Goal: Transaction & Acquisition: Download file/media

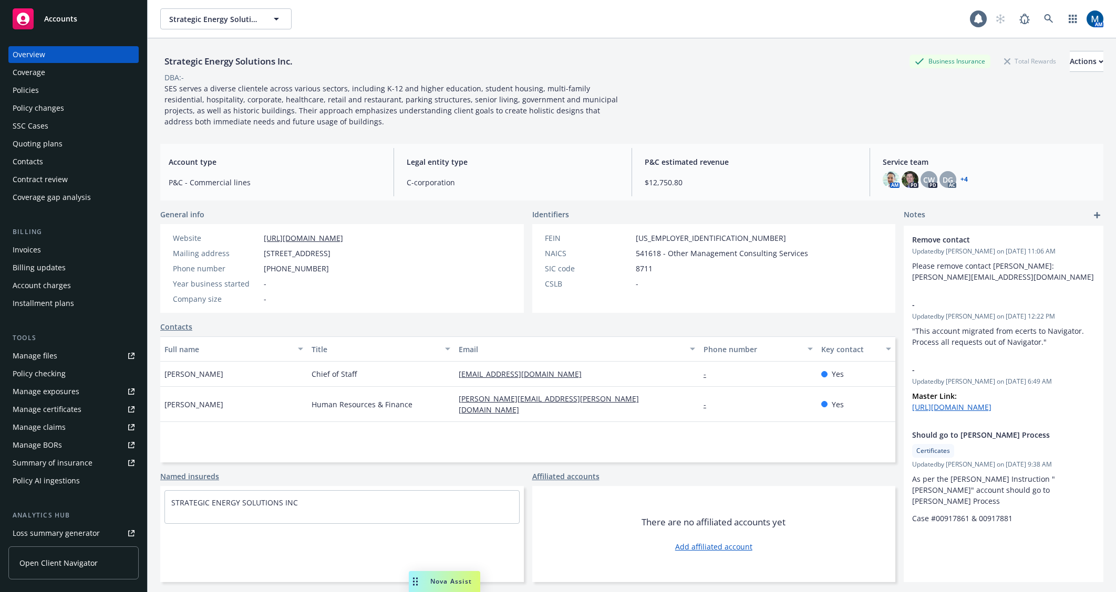
click at [1038, 18] on link at bounding box center [1048, 18] width 21 height 21
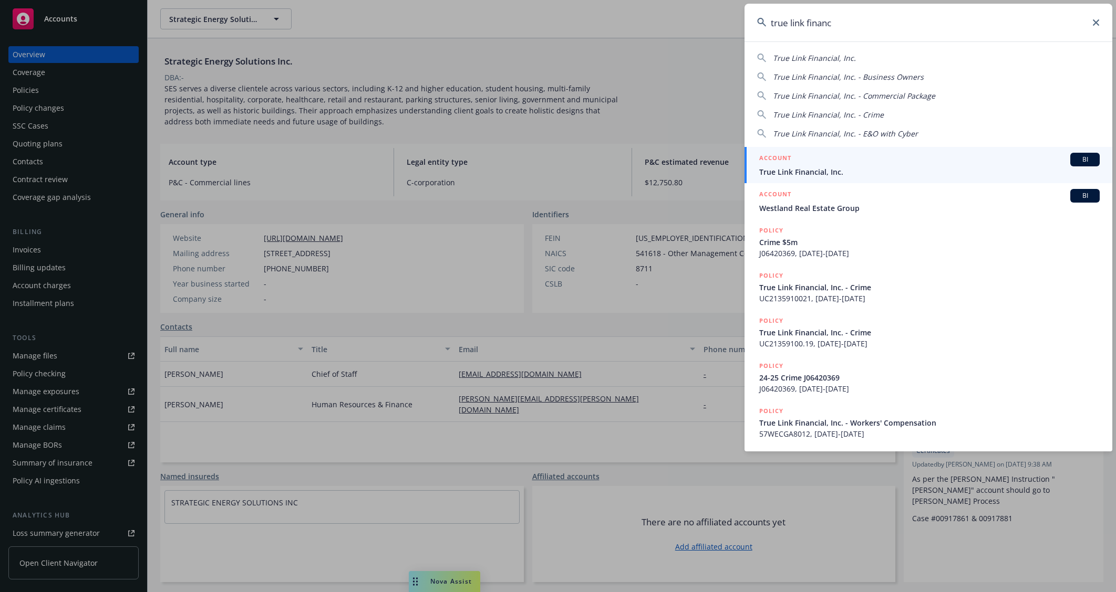
type input "true link financ"
click at [932, 173] on span "True Link Financial, Inc." at bounding box center [929, 172] width 340 height 11
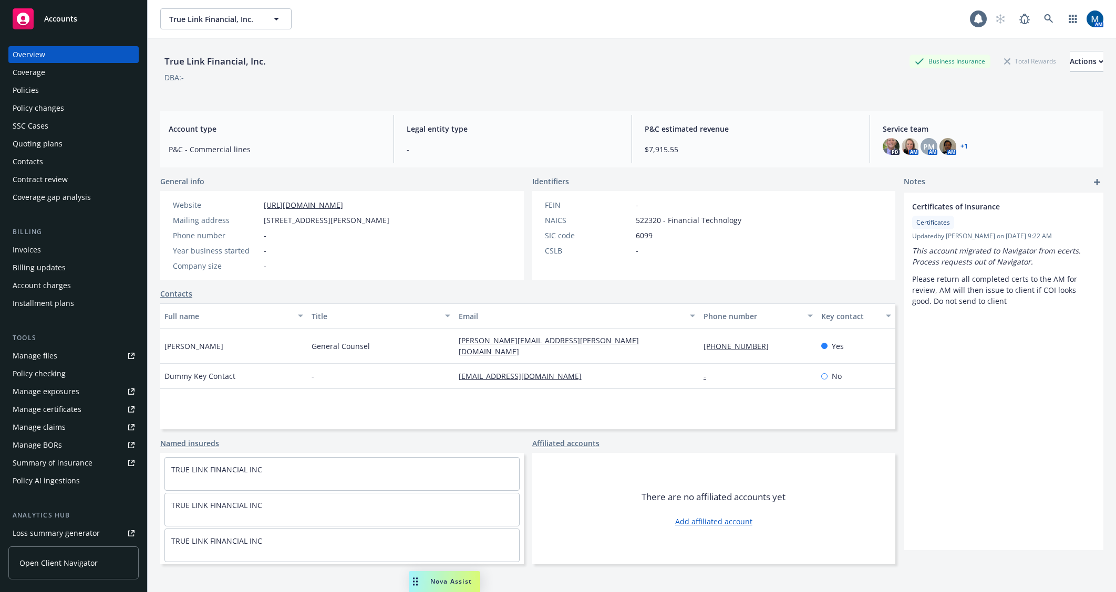
click at [88, 95] on div "Policies" at bounding box center [74, 90] width 122 height 17
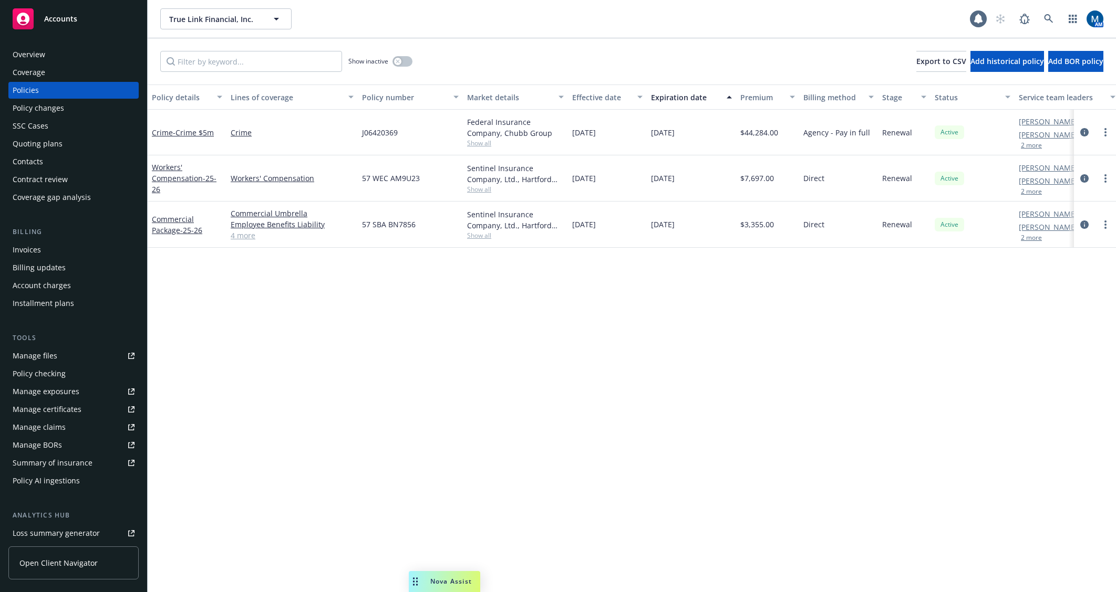
click at [1037, 235] on button "2 more" at bounding box center [1031, 238] width 21 height 6
click at [71, 356] on link "Manage files" at bounding box center [73, 356] width 130 height 17
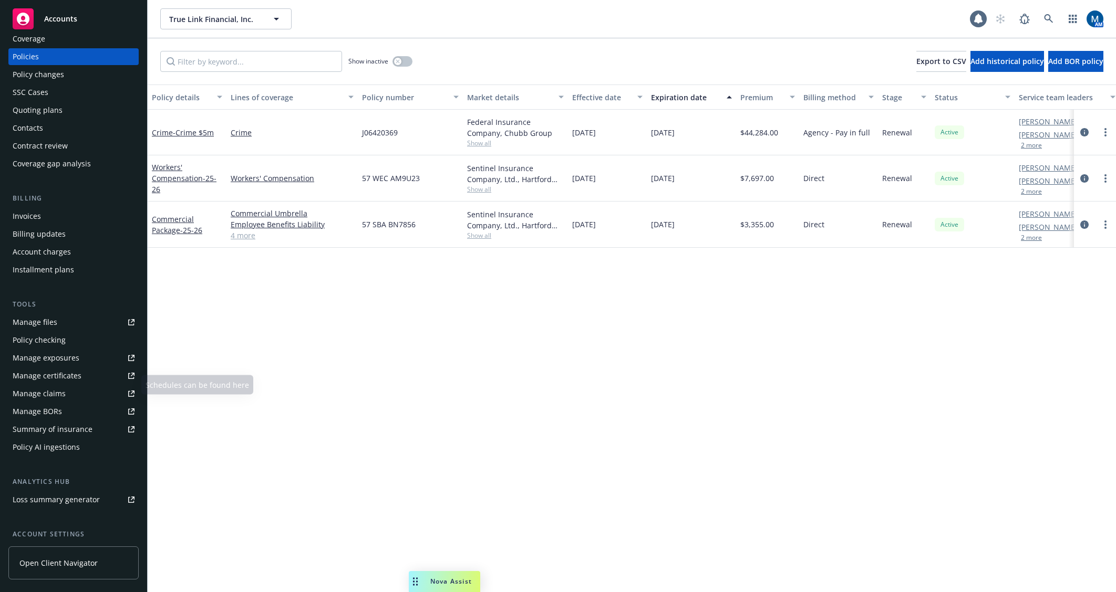
scroll to position [53, 0]
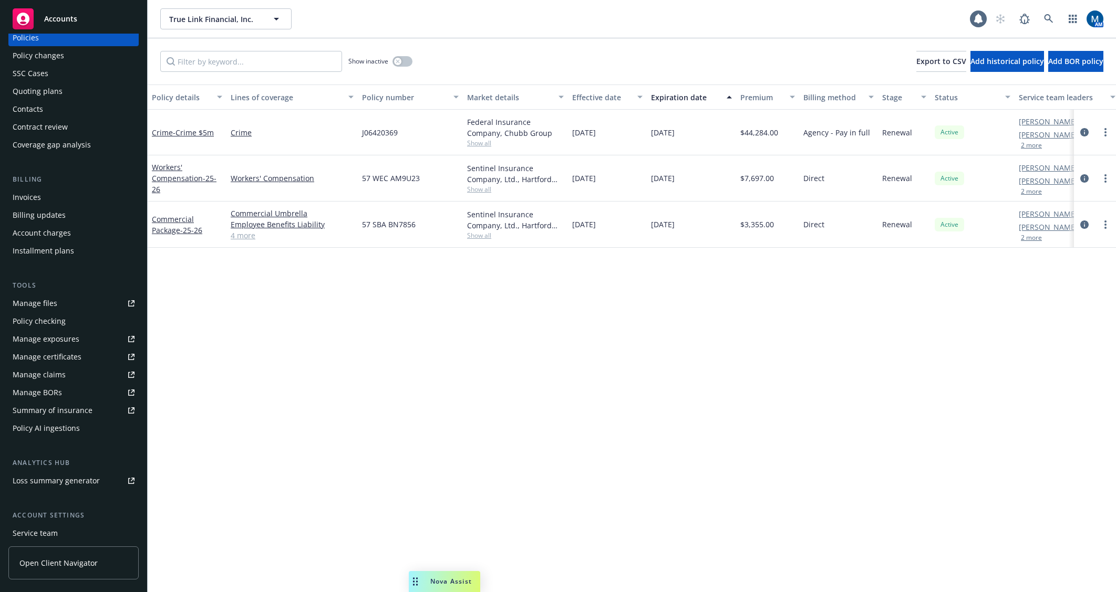
click at [47, 527] on div "Service team" at bounding box center [35, 533] width 45 height 17
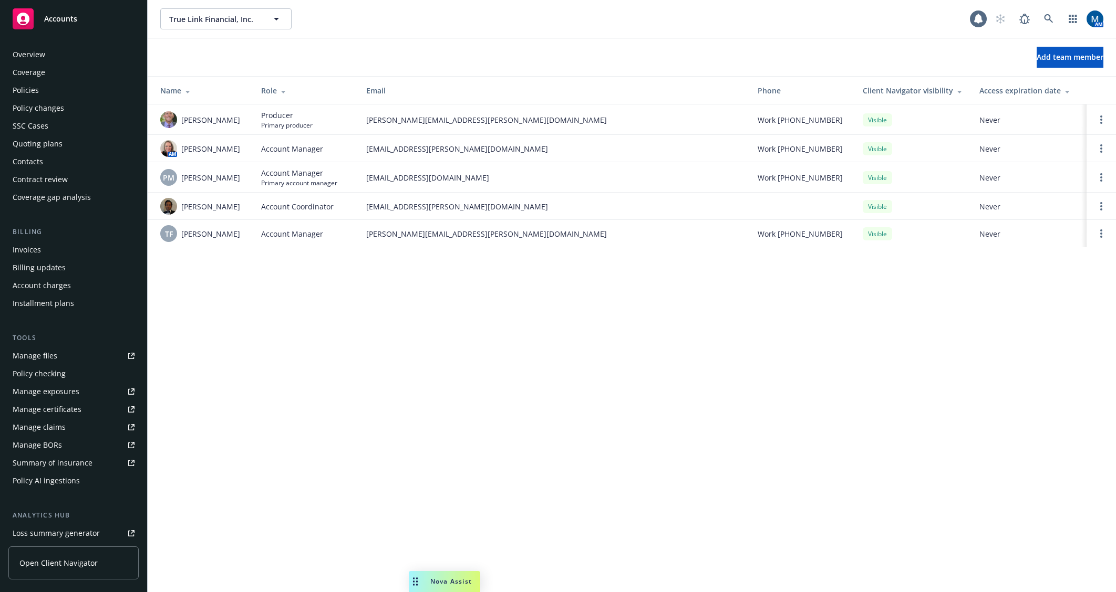
click at [61, 90] on div "Policies" at bounding box center [74, 90] width 122 height 17
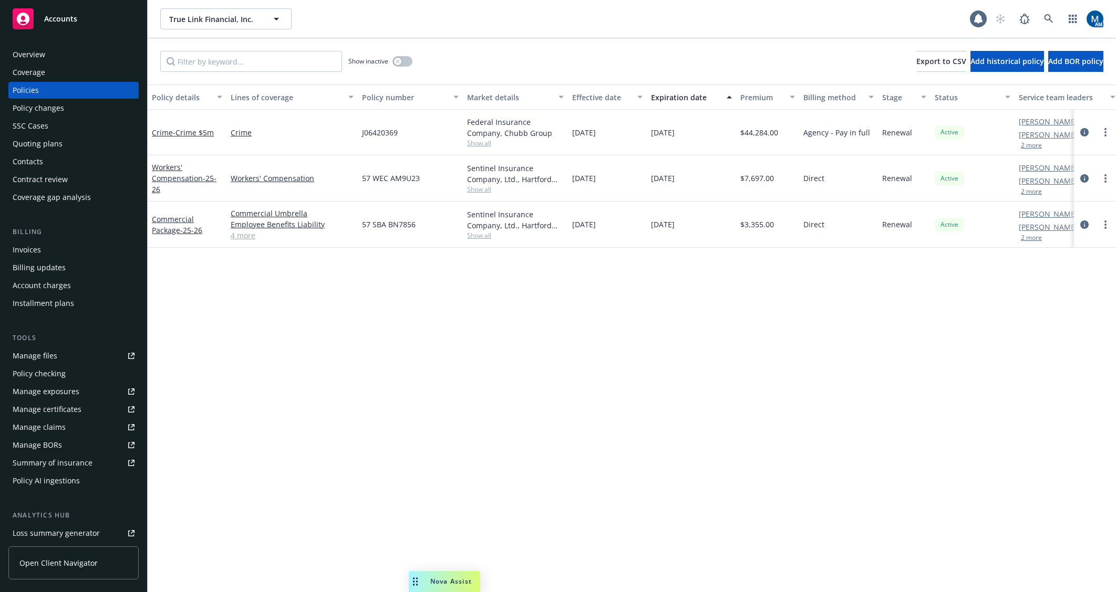
click at [1031, 241] on button "2 more" at bounding box center [1031, 238] width 21 height 6
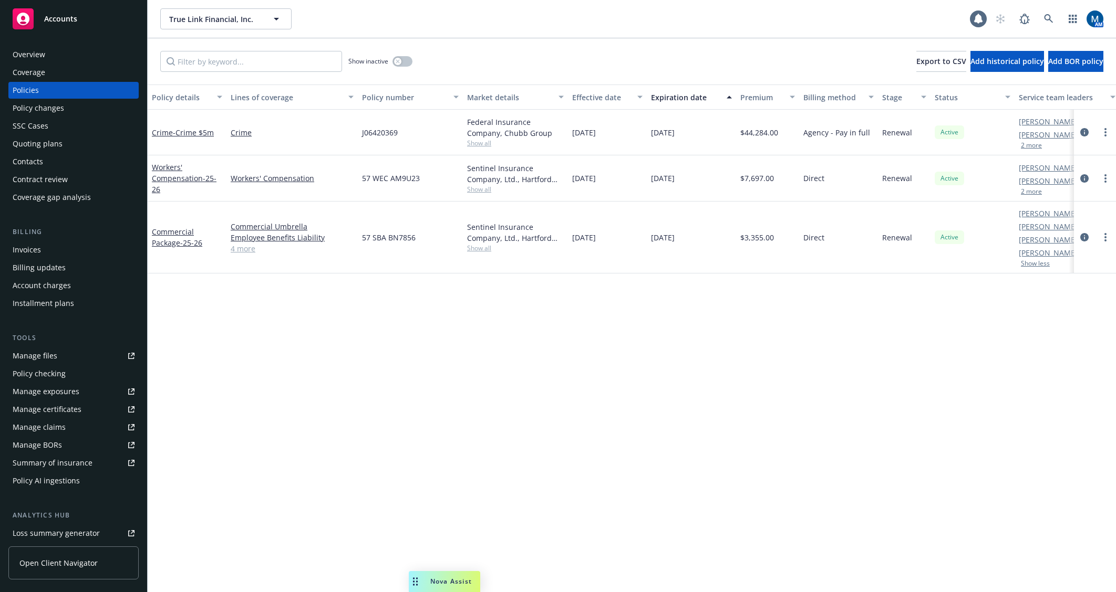
click at [1033, 190] on button "2 more" at bounding box center [1031, 192] width 21 height 6
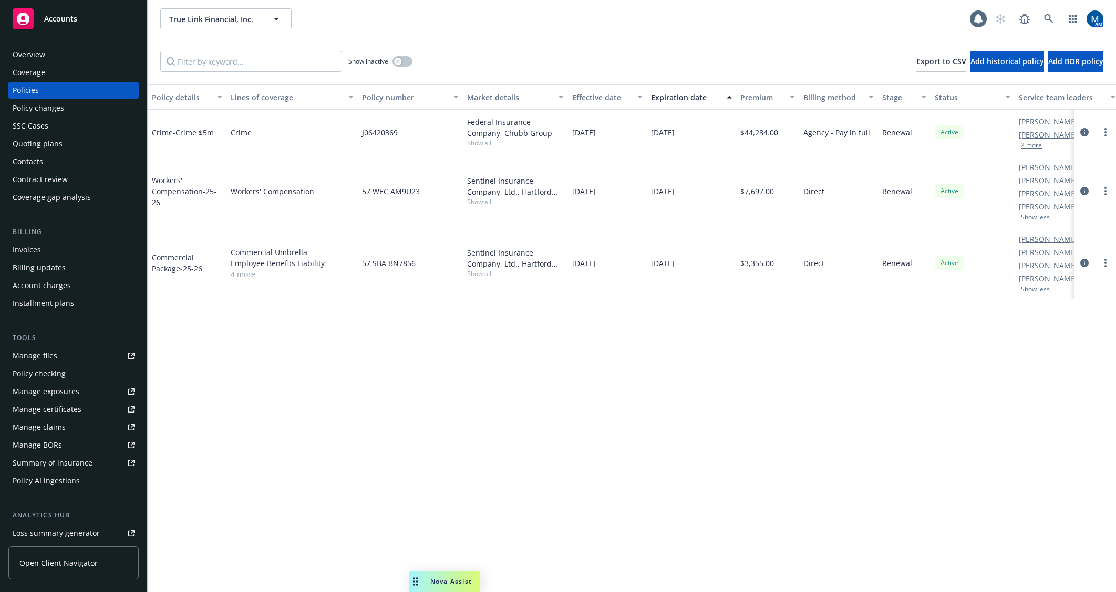
click at [1032, 147] on button "2 more" at bounding box center [1031, 145] width 21 height 6
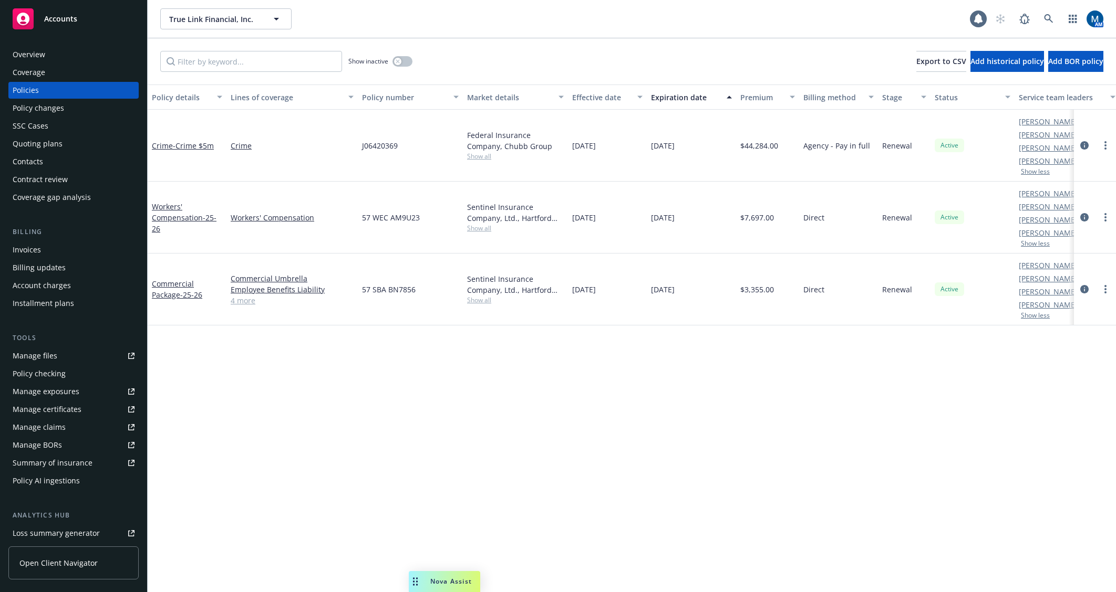
scroll to position [0, 46]
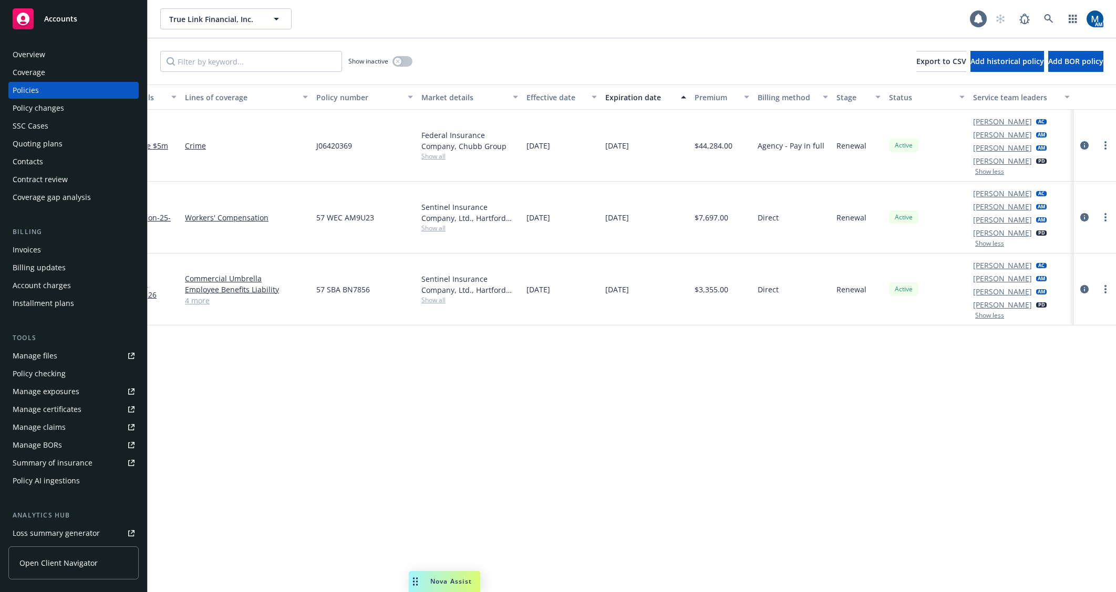
drag, startPoint x: 906, startPoint y: 378, endPoint x: 980, endPoint y: 373, distance: 74.7
click at [1086, 289] on icon "circleInformation" at bounding box center [1084, 289] width 8 height 8
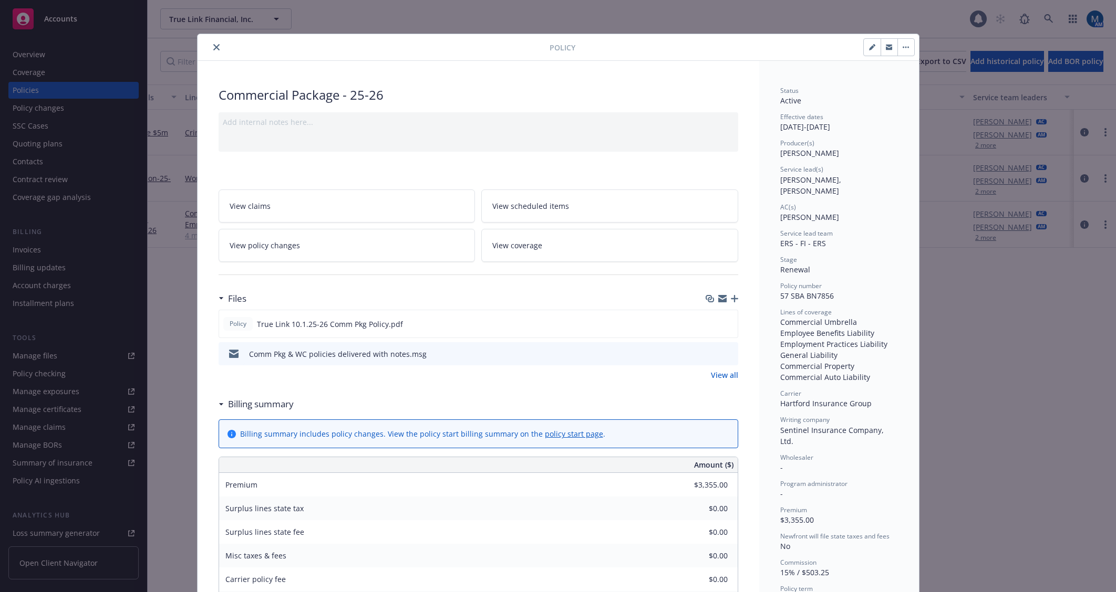
click at [886, 49] on icon "button" at bounding box center [889, 48] width 6 height 4
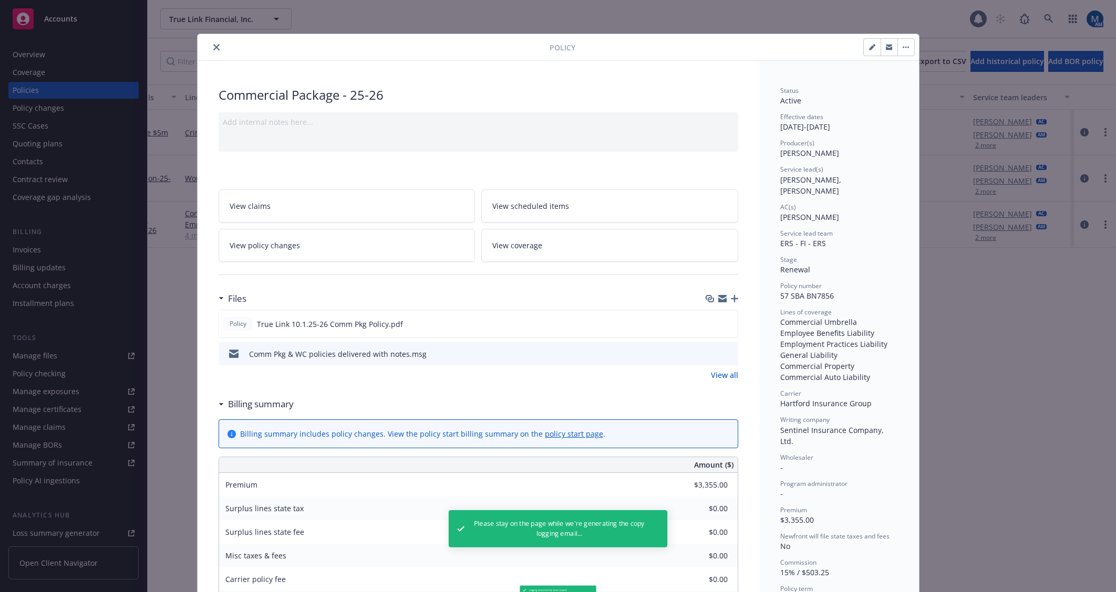
click at [886, 47] on icon "button" at bounding box center [889, 47] width 6 height 6
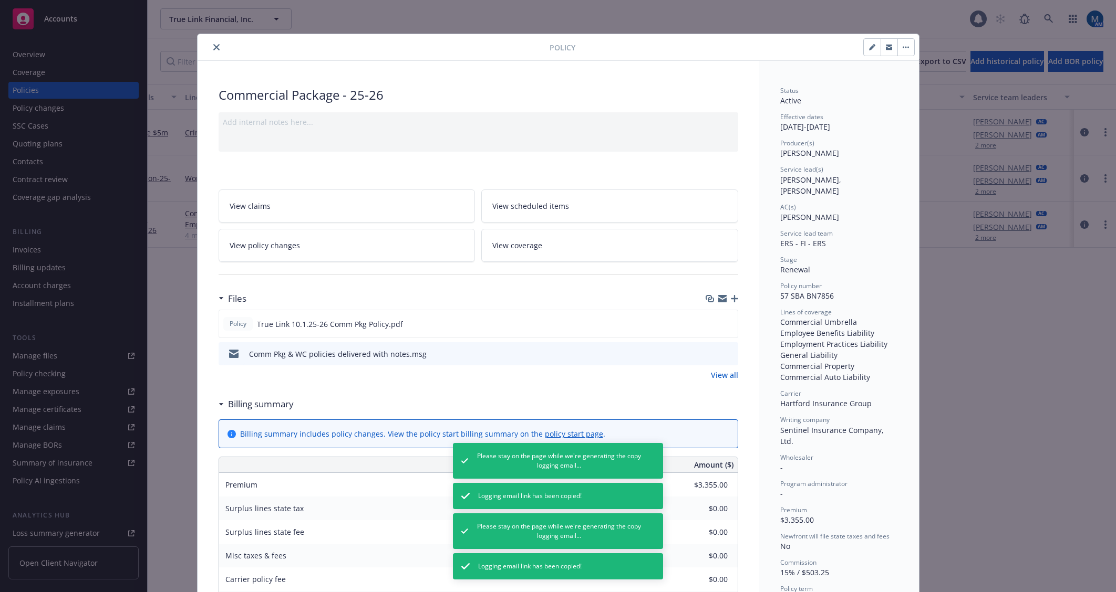
click at [216, 49] on button "close" at bounding box center [216, 47] width 13 height 13
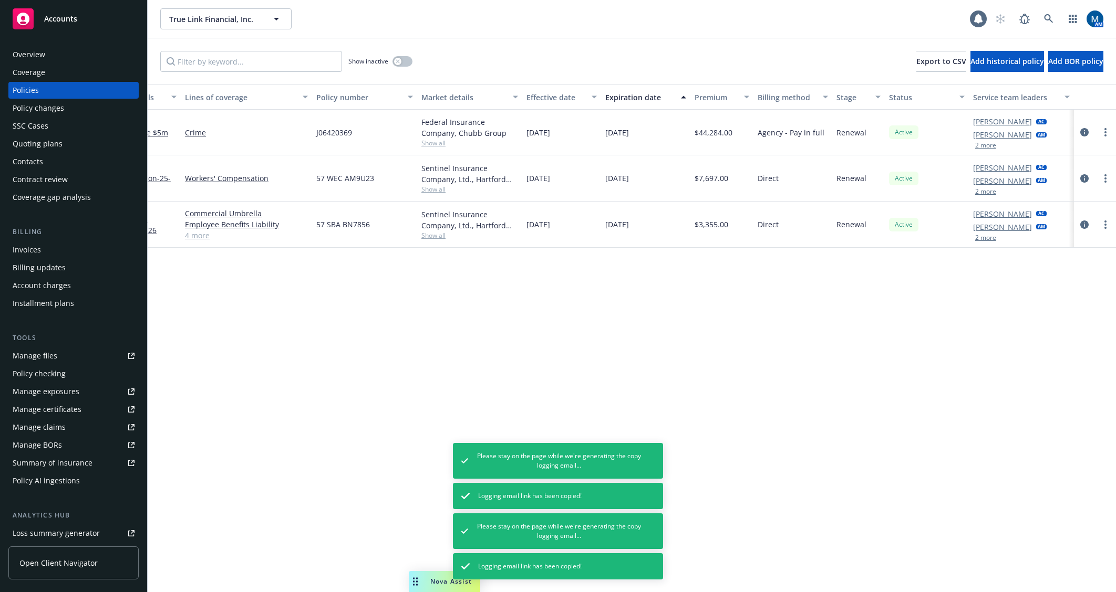
drag, startPoint x: 887, startPoint y: 351, endPoint x: 1051, endPoint y: 226, distance: 206.4
click at [887, 351] on div "Policy details Lines of coverage Policy number Market details Effective date Ex…" at bounding box center [632, 339] width 968 height 508
click at [1104, 179] on icon "more" at bounding box center [1105, 178] width 2 height 8
click at [1060, 327] on link "Copy logging email" at bounding box center [1048, 326] width 123 height 21
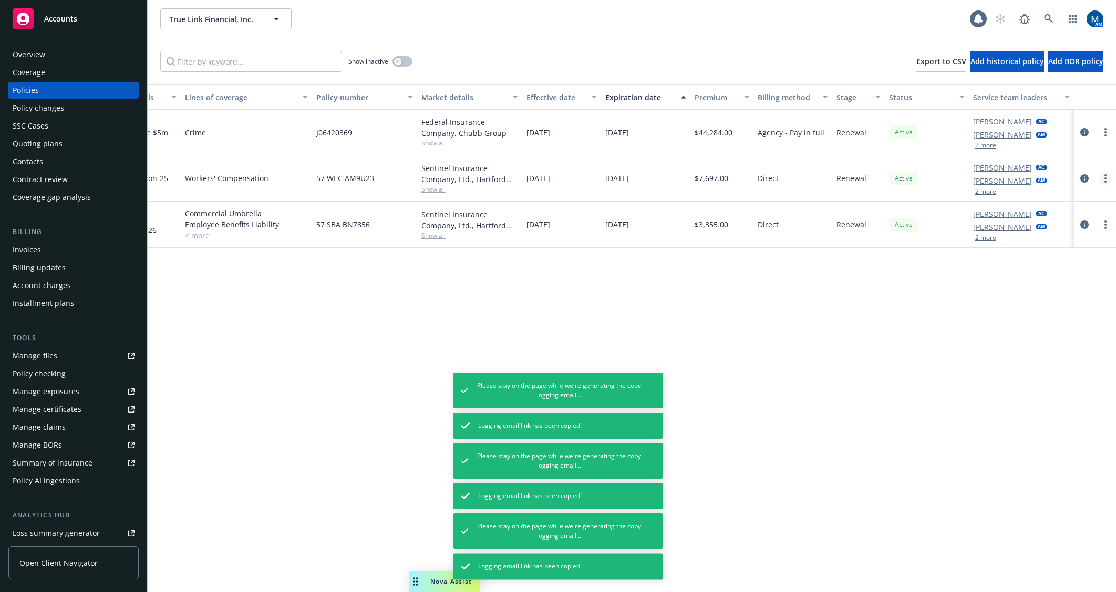
click at [1109, 177] on link "more" at bounding box center [1105, 178] width 13 height 13
click at [1045, 331] on link "Copy logging email" at bounding box center [1048, 326] width 123 height 21
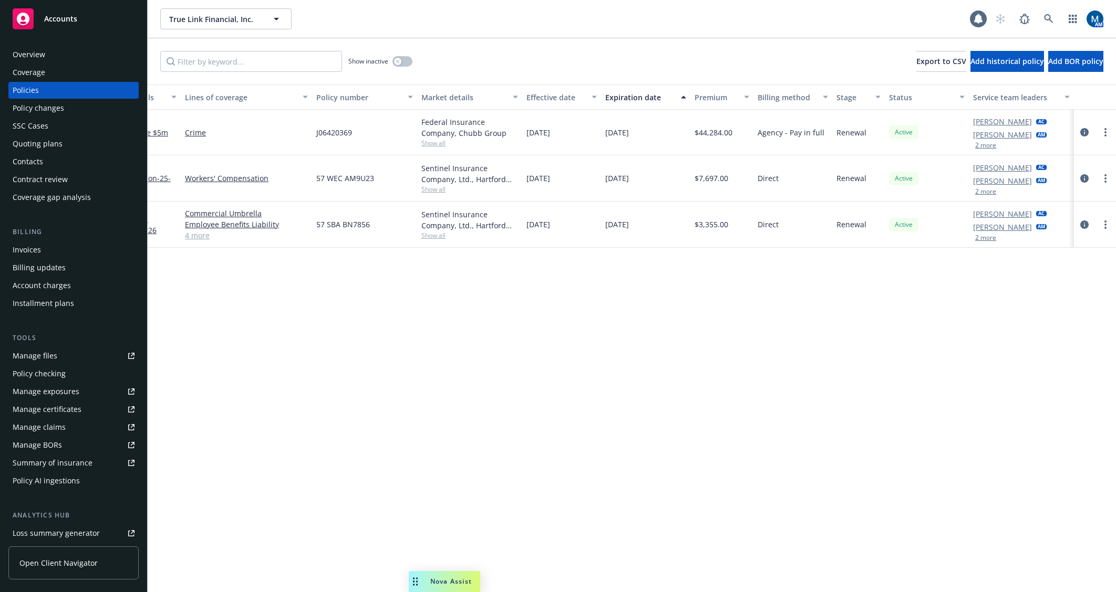
drag, startPoint x: 771, startPoint y: 326, endPoint x: 332, endPoint y: 258, distance: 443.3
click at [769, 326] on div "Policy details Lines of coverage Policy number Market details Effective date Ex…" at bounding box center [632, 339] width 968 height 508
click at [49, 361] on div "Manage files" at bounding box center [35, 356] width 45 height 17
click at [71, 27] on div "Accounts" at bounding box center [74, 18] width 122 height 21
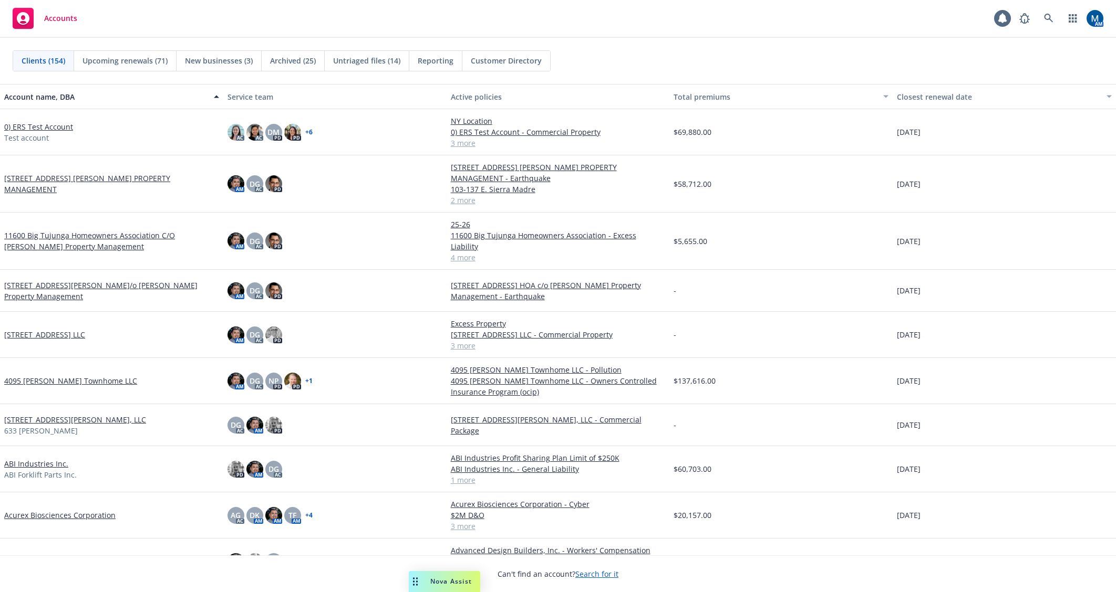
click at [651, 47] on div "Clients (154) Upcoming renewals (71) New businesses (3) Archived (25) Untriaged…" at bounding box center [558, 61] width 1116 height 46
click at [658, 20] on div "Accounts 1 AM" at bounding box center [558, 19] width 1116 height 38
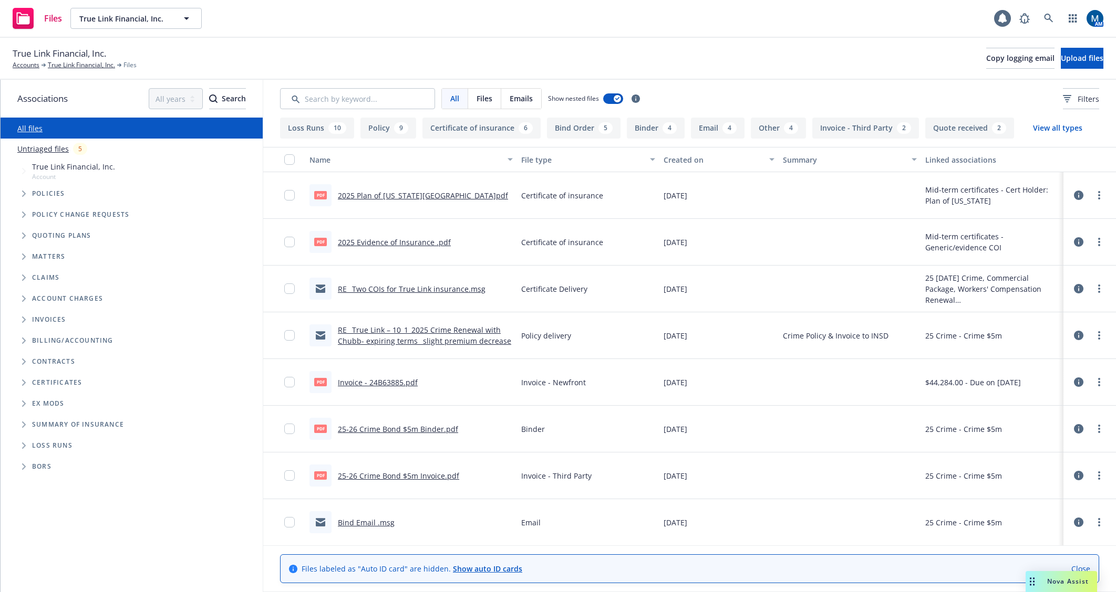
click at [423, 288] on link "RE_ Two COIs for True Link insurance.msg" at bounding box center [412, 289] width 148 height 10
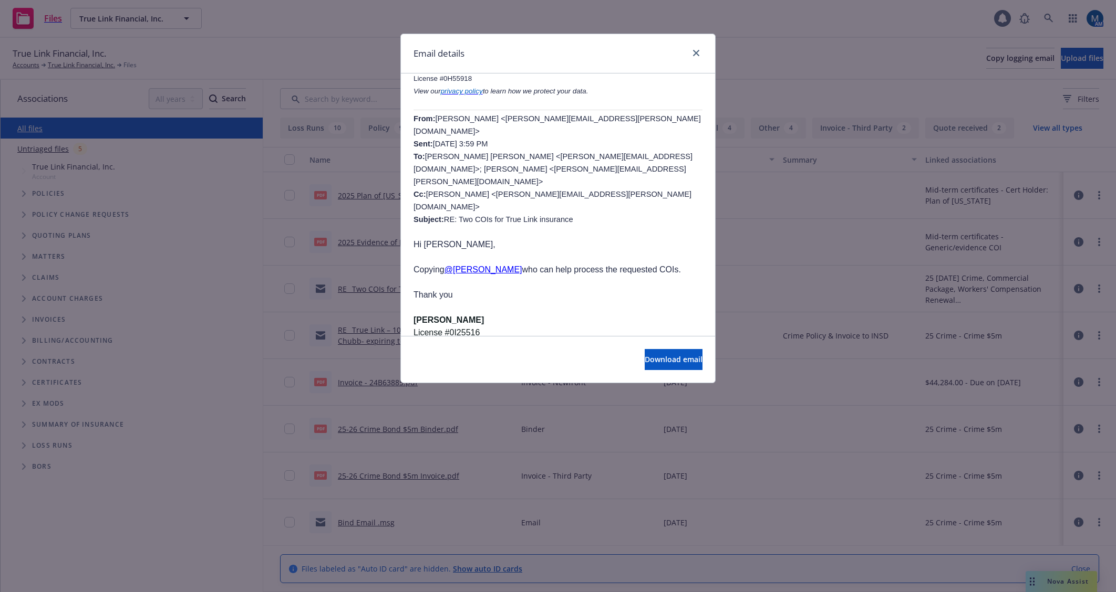
scroll to position [315, 0]
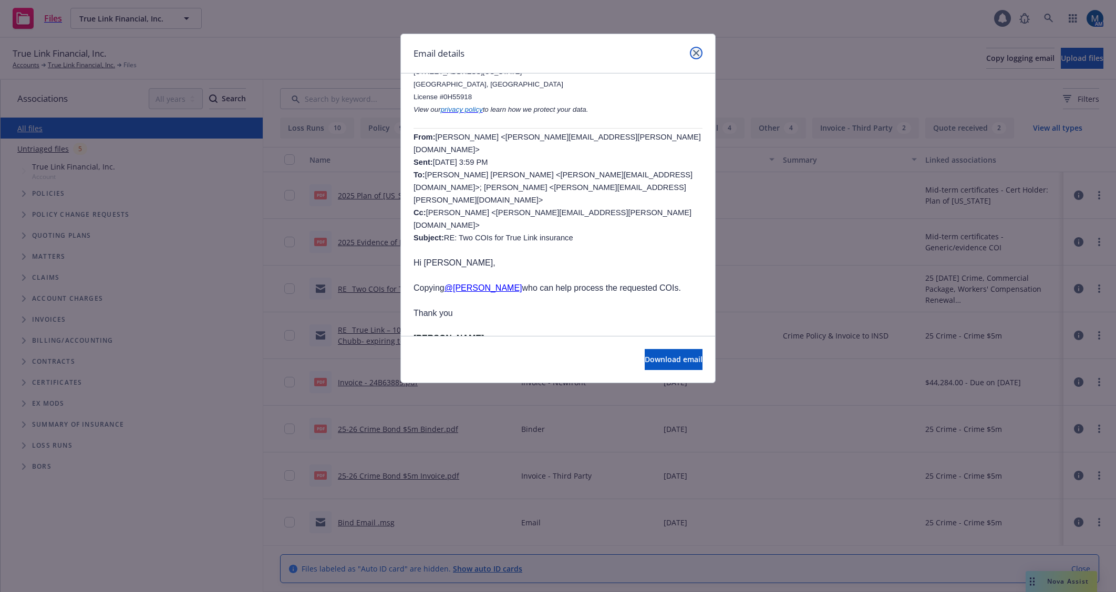
click at [694, 51] on icon "close" at bounding box center [696, 53] width 6 height 6
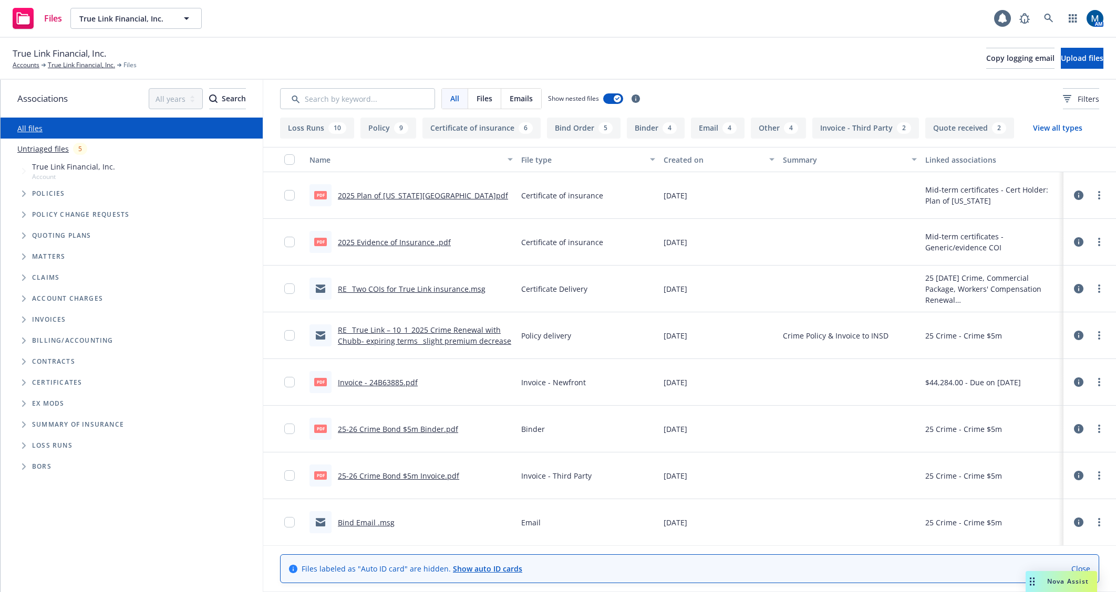
click at [392, 288] on link "RE_ Two COIs for True Link insurance.msg" at bounding box center [412, 289] width 148 height 10
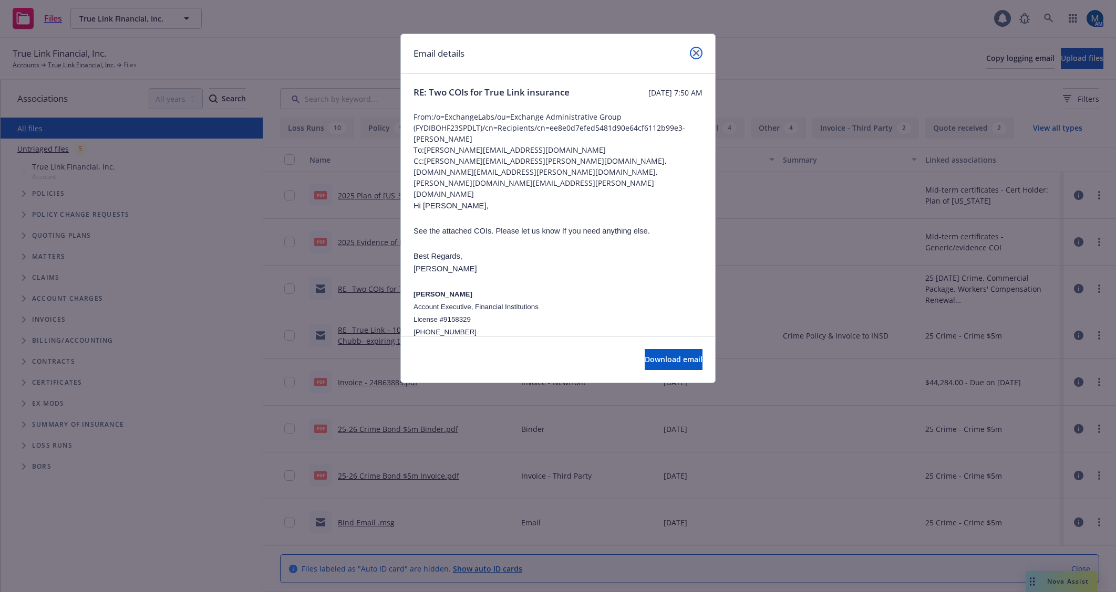
click at [697, 53] on icon "close" at bounding box center [696, 53] width 6 height 6
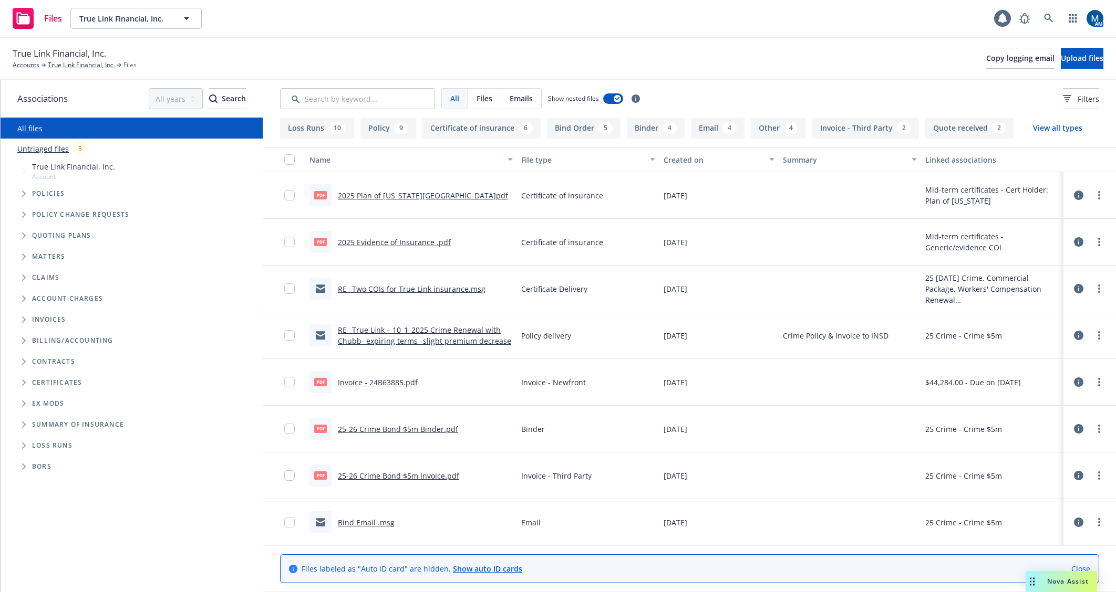
click at [672, 63] on div "True Link Financial, Inc. Accounts True Link Financial, Inc. Files Copy logging…" at bounding box center [558, 58] width 1090 height 23
click at [412, 243] on link "2025 Evidence of Insurance .pdf" at bounding box center [394, 242] width 113 height 10
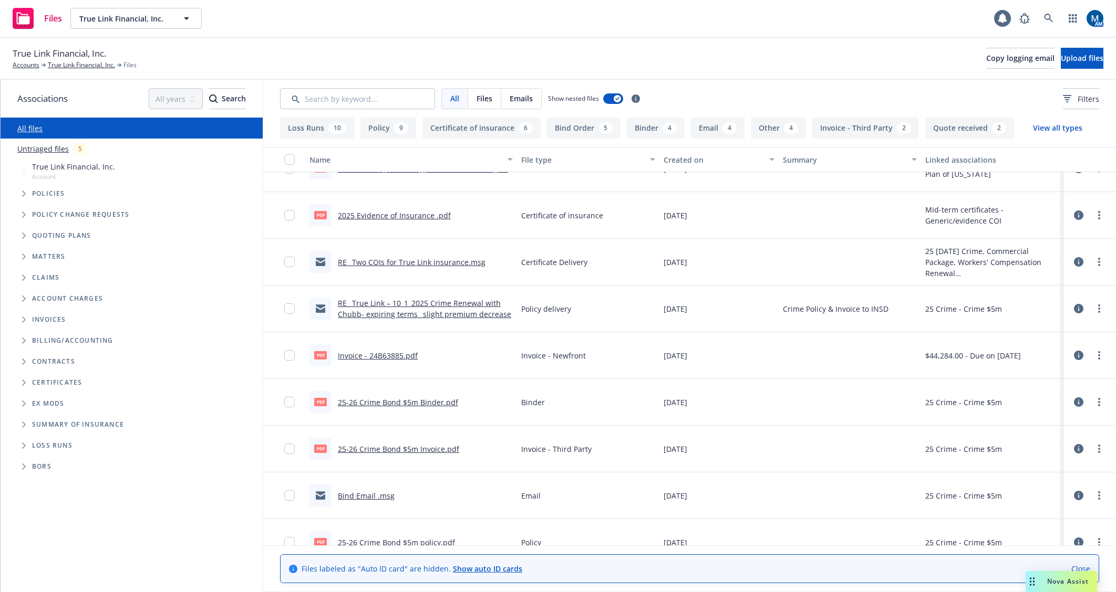
scroll to position [53, 0]
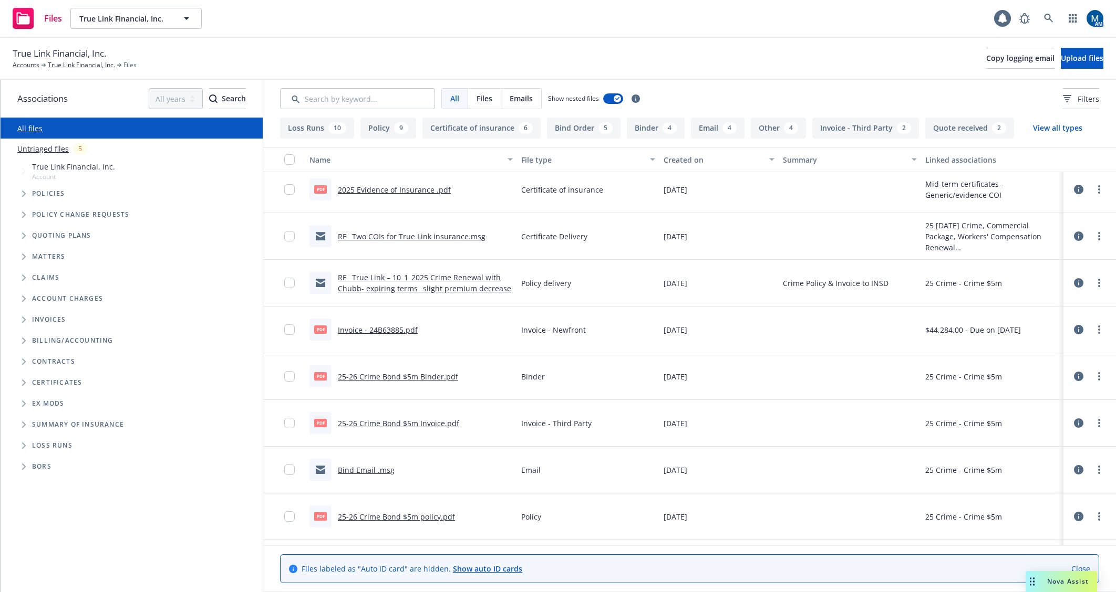
click at [378, 470] on link "Bind Email .msg" at bounding box center [366, 470] width 57 height 10
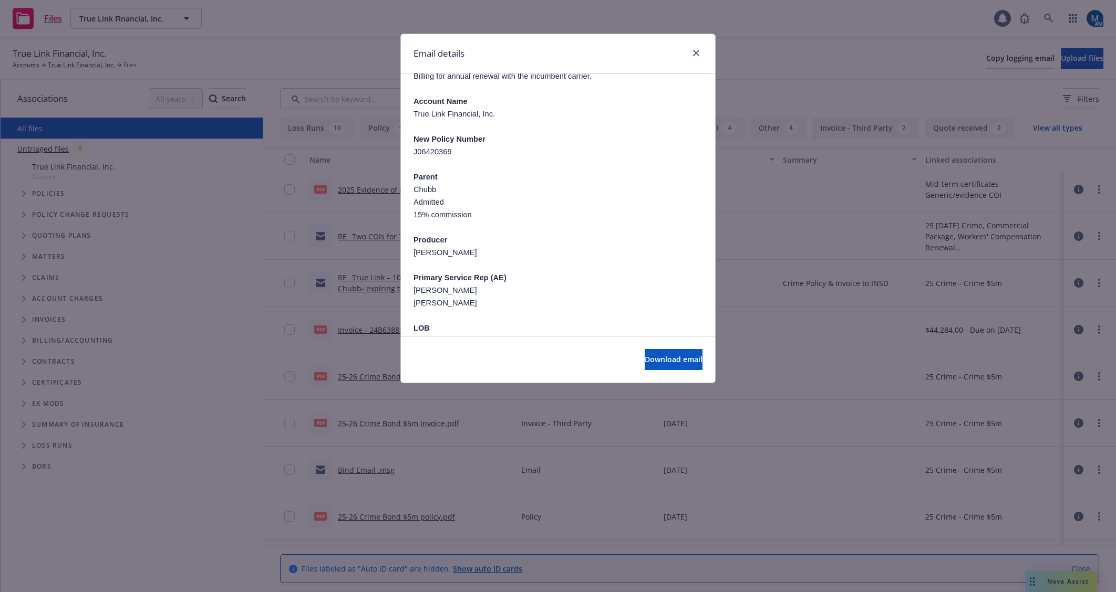
scroll to position [0, 0]
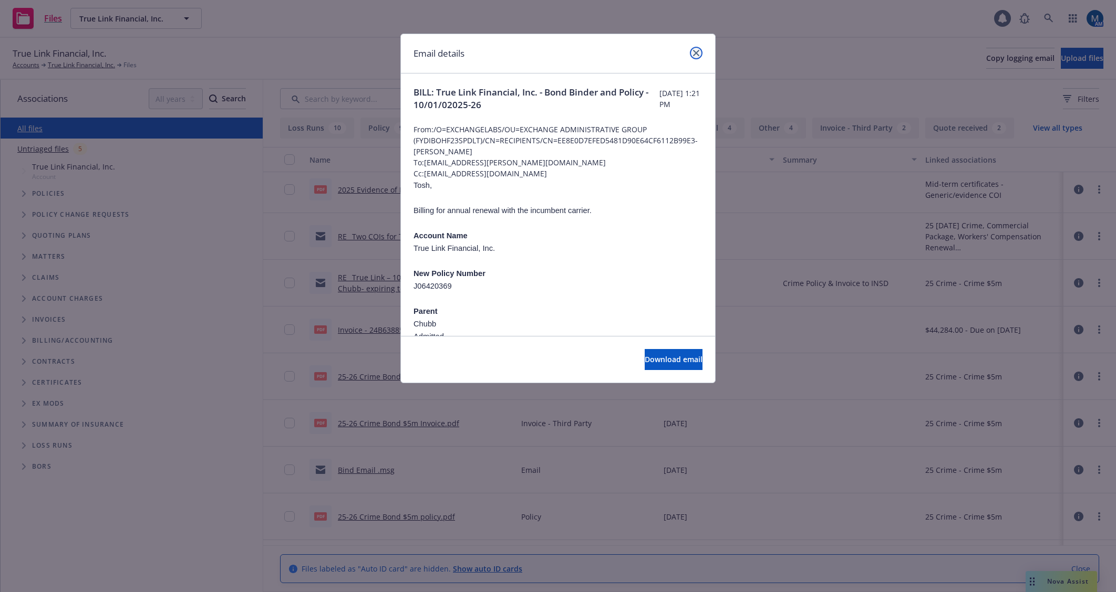
click at [702, 53] on link "close" at bounding box center [696, 53] width 13 height 13
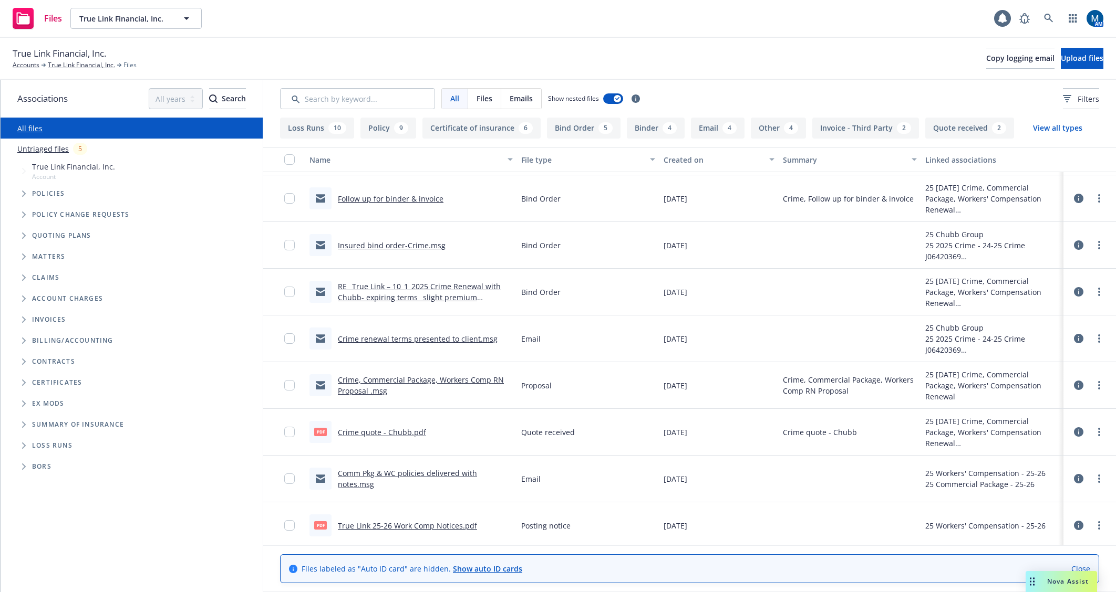
scroll to position [578, 0]
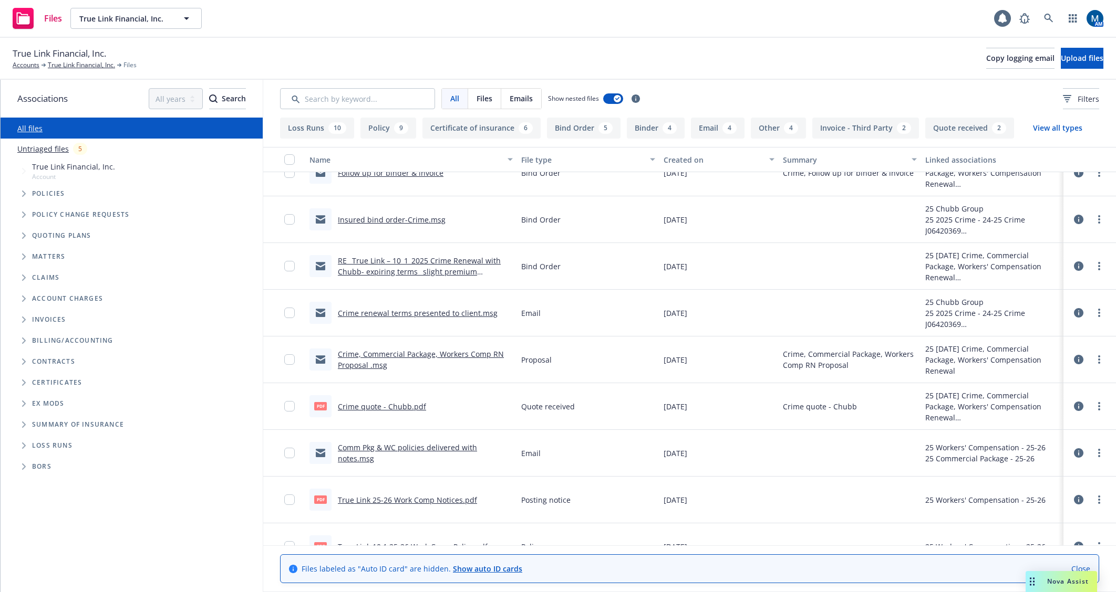
click at [441, 314] on link "Crime renewal terms presented to client.msg" at bounding box center [418, 313] width 160 height 10
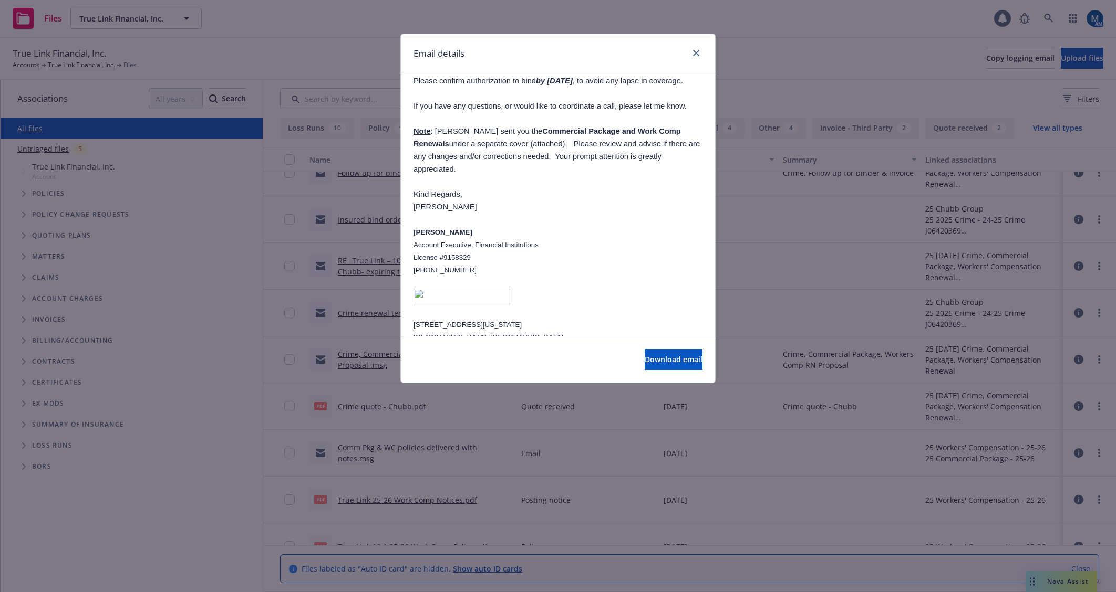
scroll to position [630, 0]
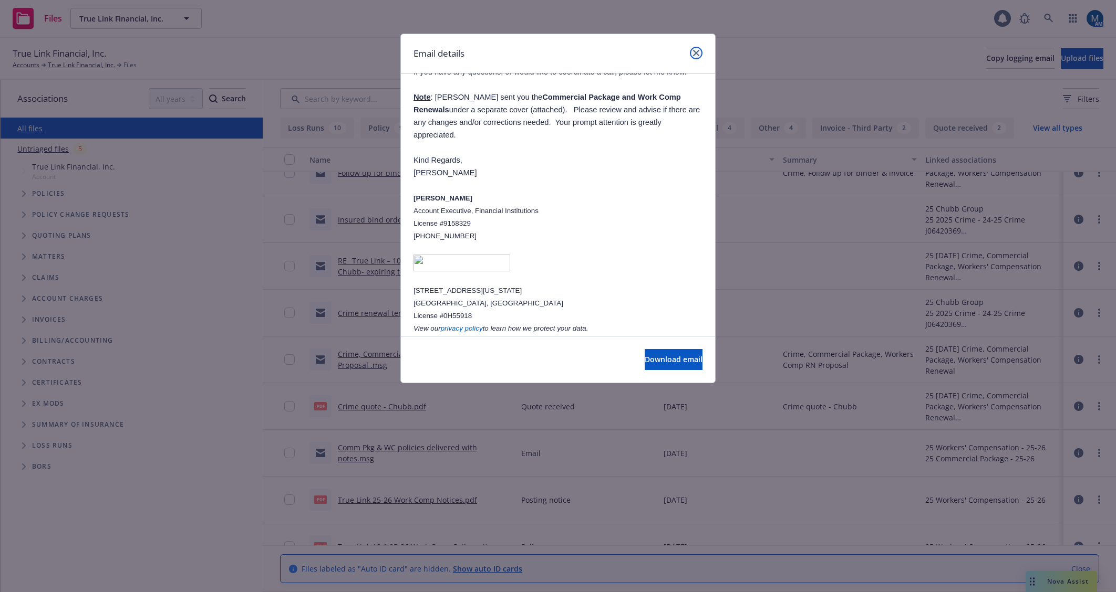
click at [693, 53] on icon "close" at bounding box center [696, 53] width 6 height 6
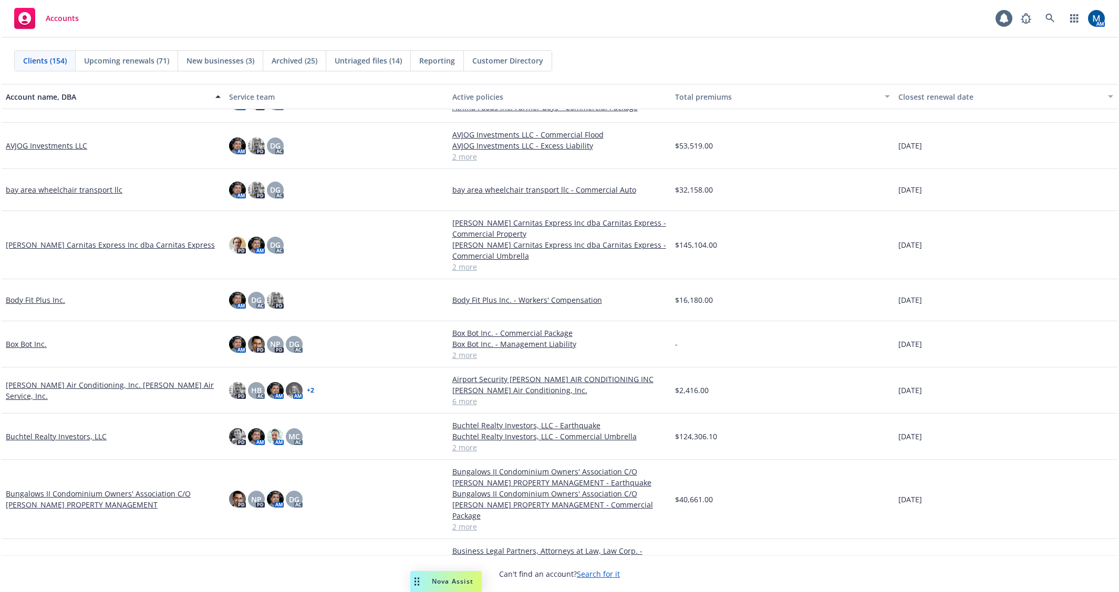
scroll to position [630, 0]
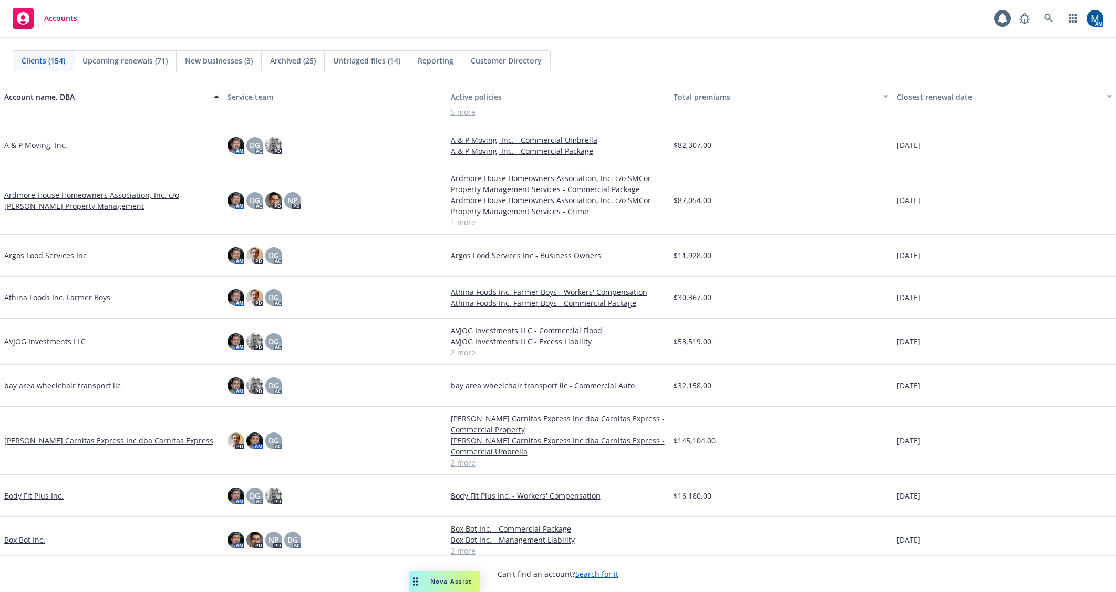
click at [276, 29] on div "Accounts 1 AM" at bounding box center [558, 19] width 1116 height 38
click at [324, 25] on div "Accounts 1 AM" at bounding box center [559, 19] width 1119 height 38
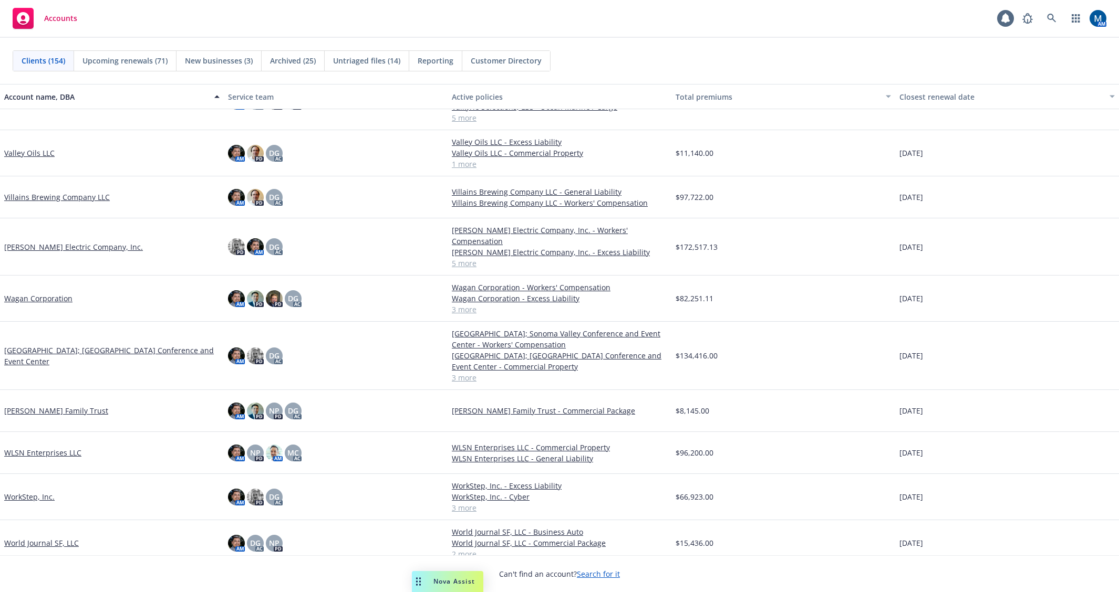
scroll to position [6039, 0]
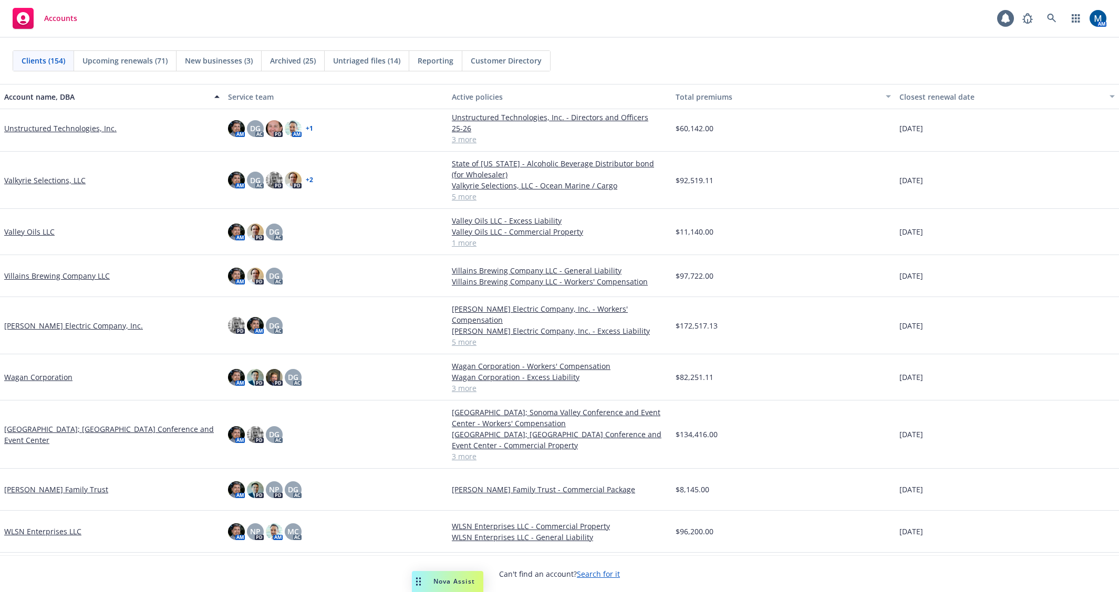
click at [38, 175] on link "Valkyrie Selections, LLC" at bounding box center [44, 180] width 81 height 11
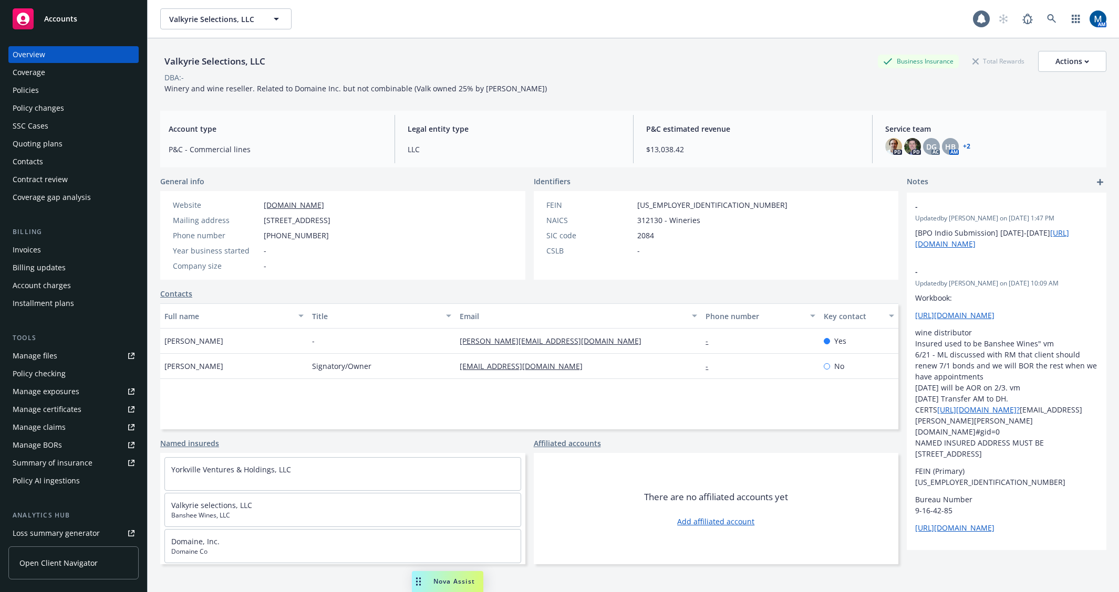
click at [59, 87] on div "Policies" at bounding box center [74, 90] width 122 height 17
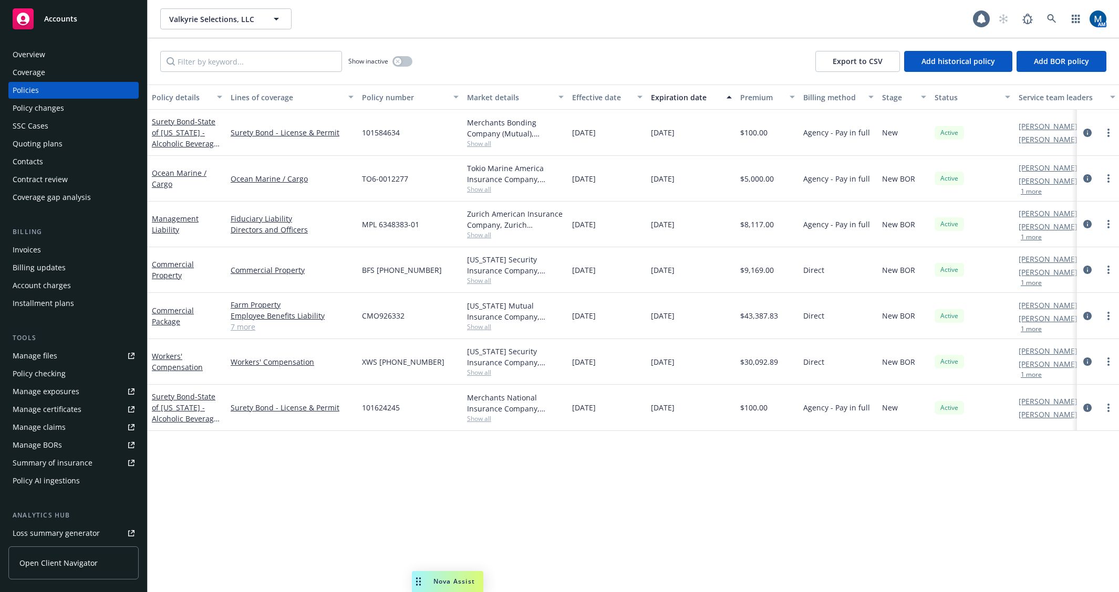
click at [494, 513] on div "Policy details Lines of coverage Policy number Market details Effective date Ex…" at bounding box center [633, 339] width 971 height 508
click at [1086, 361] on icon "circleInformation" at bounding box center [1087, 362] width 8 height 8
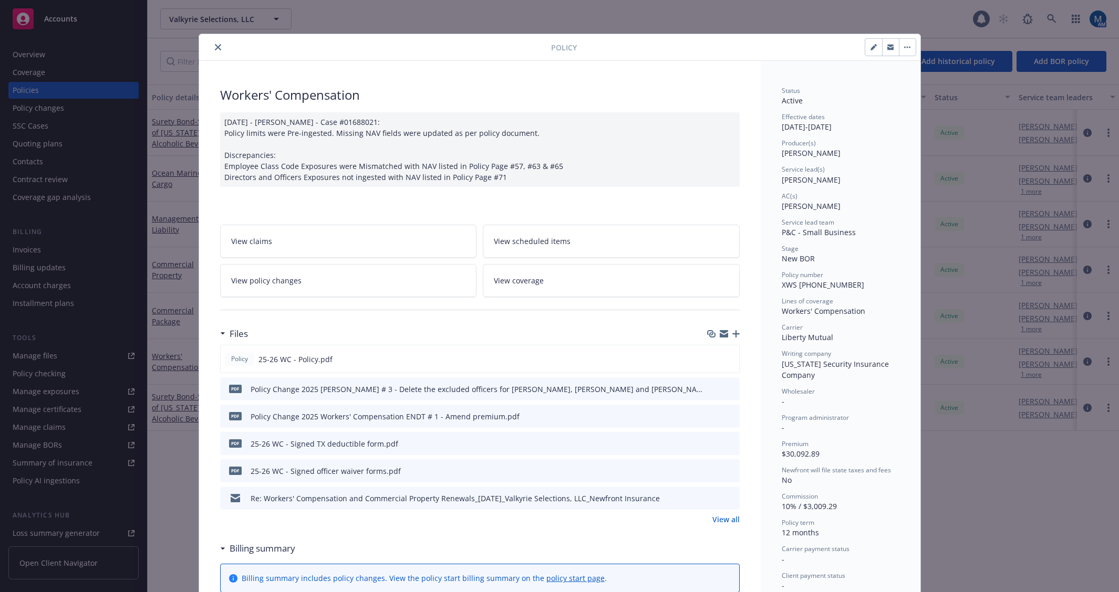
click at [727, 446] on icon "preview file" at bounding box center [729, 443] width 9 height 7
click at [376, 308] on div at bounding box center [479, 310] width 519 height 26
click at [713, 444] on button "download file" at bounding box center [712, 443] width 11 height 11
click at [215, 46] on icon "close" at bounding box center [218, 47] width 6 height 6
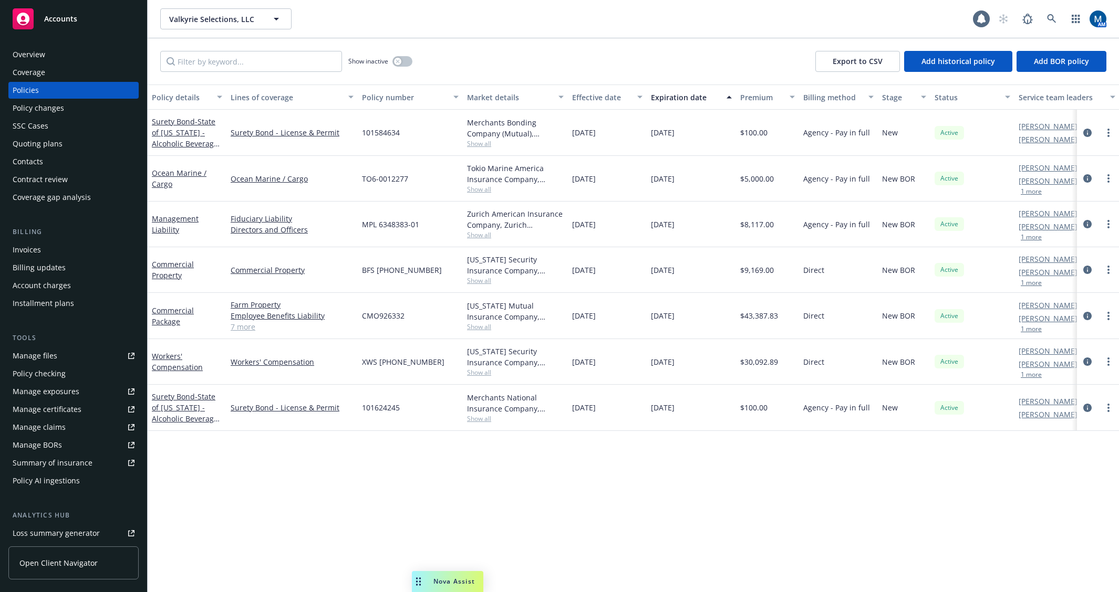
click at [420, 504] on div "Policy details Lines of coverage Policy number Market details Effective date Ex…" at bounding box center [633, 339] width 971 height 508
click at [524, 46] on div "Show inactive Export to CSV Add historical policy Add BOR policy" at bounding box center [633, 61] width 971 height 46
click at [431, 580] on div "Nova Assist" at bounding box center [454, 581] width 58 height 9
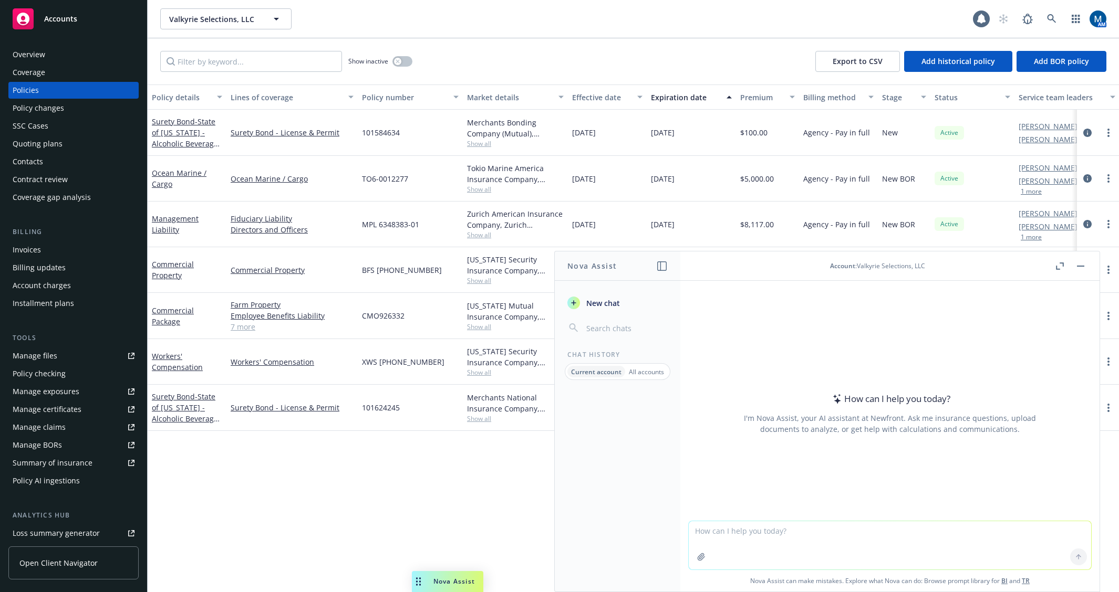
click at [772, 532] on textarea at bounding box center [890, 546] width 402 height 48
type textarea "will exmod reporting change if a current policy ended mid-term but a replacemen…"
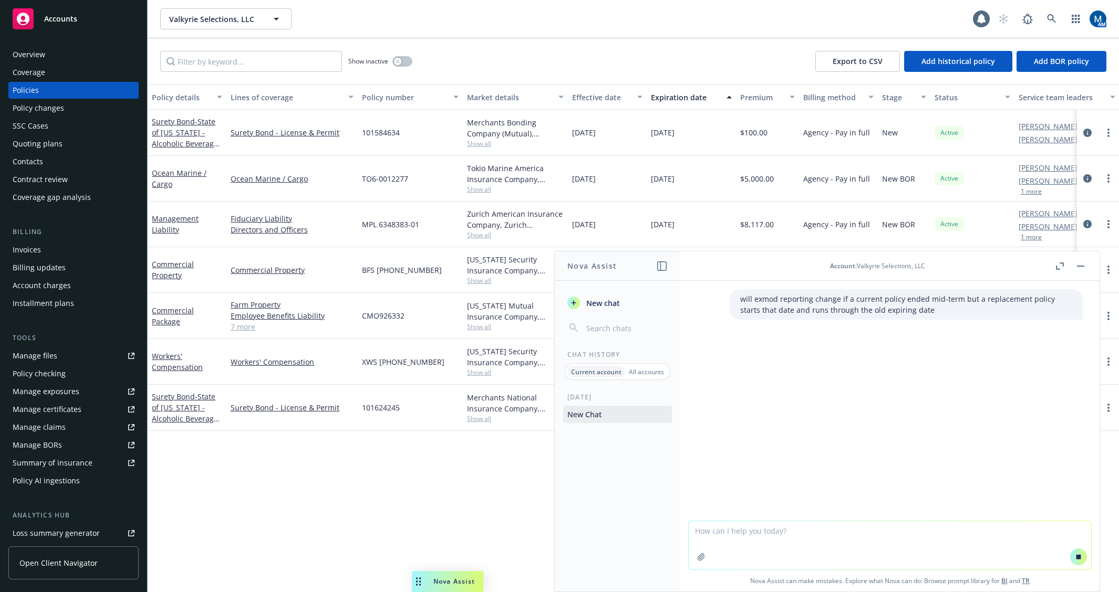
click at [624, 550] on div "Today New Chat" at bounding box center [618, 492] width 126 height 199
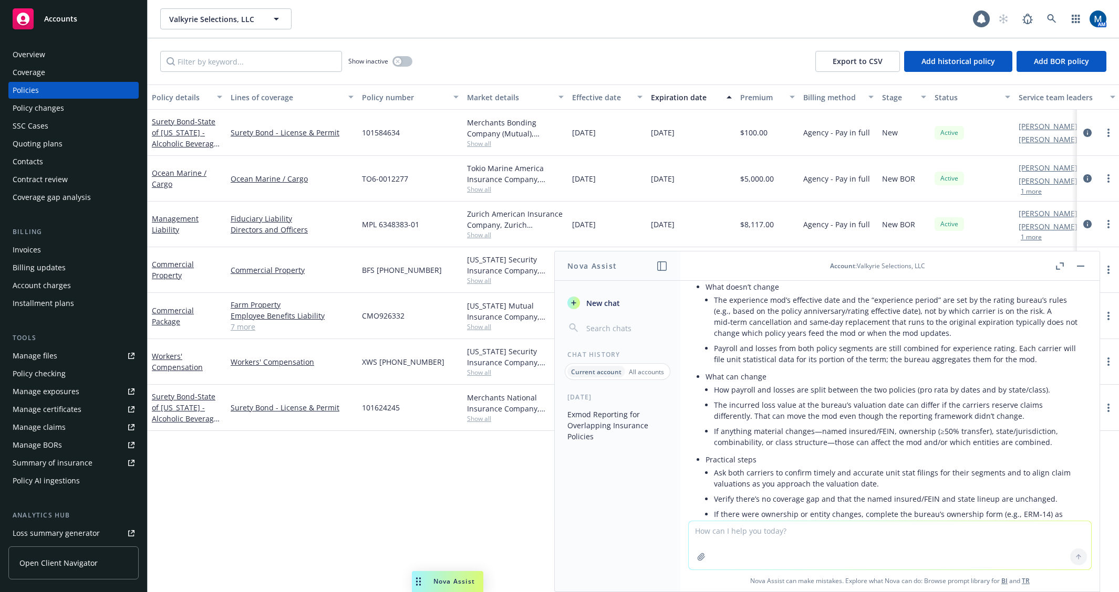
scroll to position [59, 0]
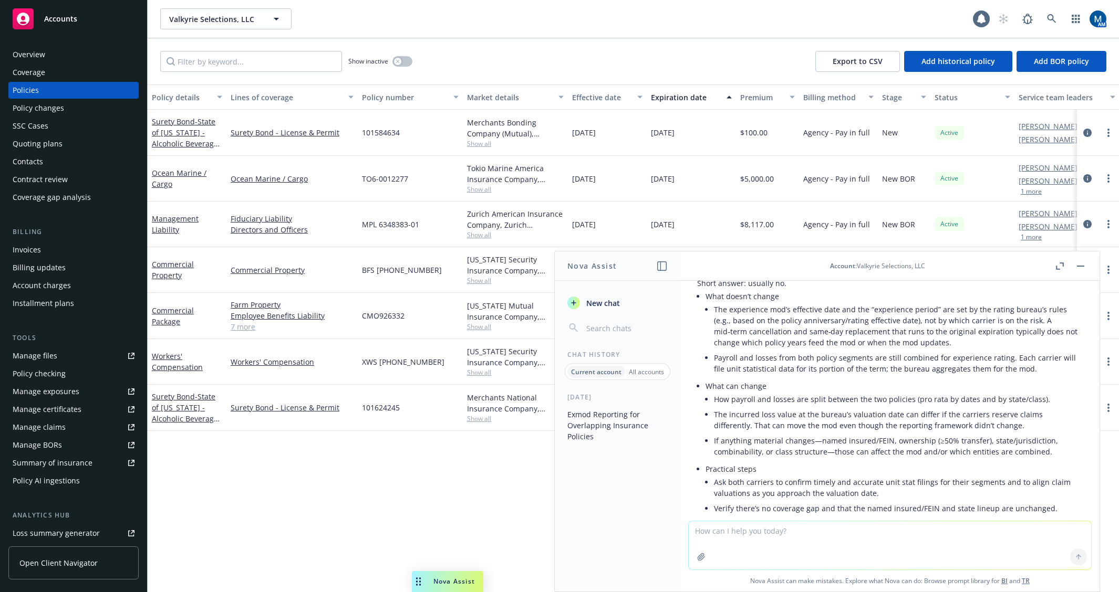
click at [876, 444] on li "If anything material changes—named insured/FEIN, ownership (≥50% transfer), sta…" at bounding box center [898, 446] width 369 height 26
click at [887, 439] on li "If anything material changes—named insured/FEIN, ownership (≥50% transfer), sta…" at bounding box center [898, 446] width 369 height 26
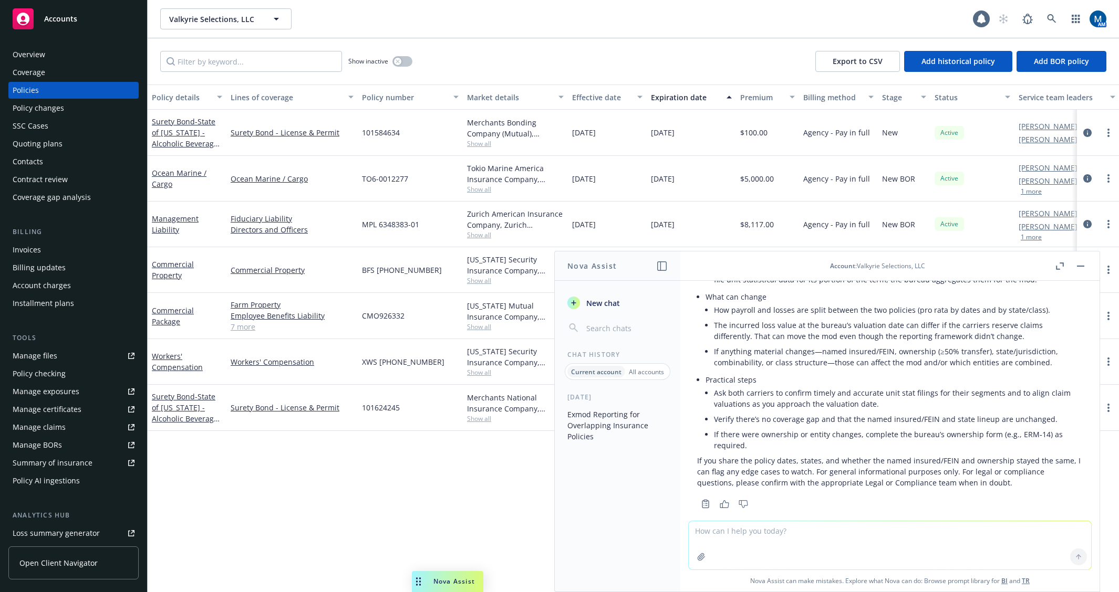
scroll to position [164, 0]
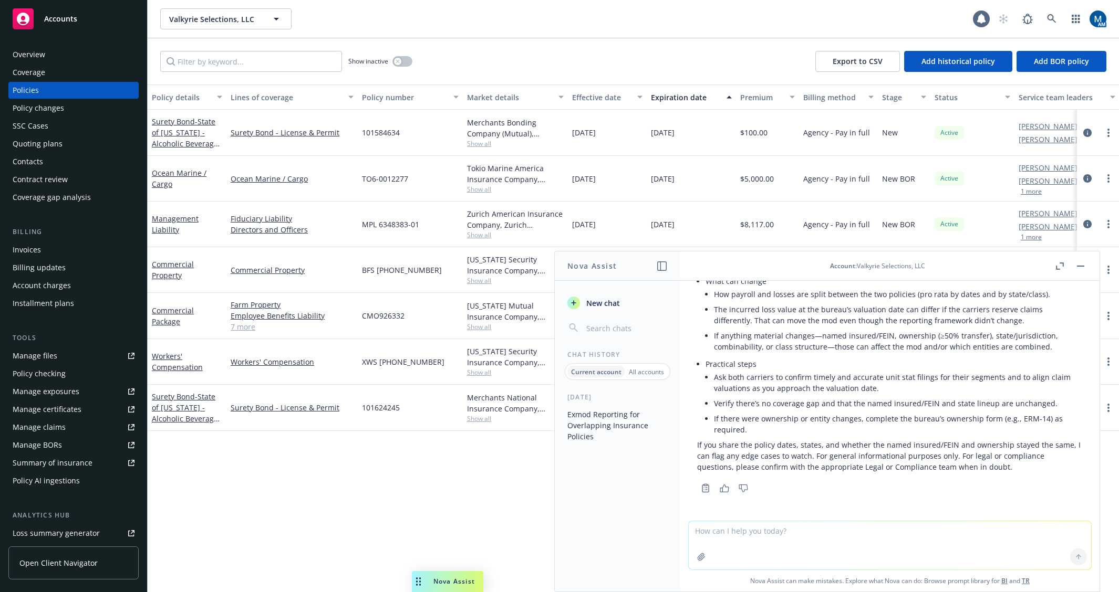
drag, startPoint x: 1077, startPoint y: 265, endPoint x: 1041, endPoint y: 295, distance: 46.7
click at [1078, 265] on button "button" at bounding box center [1080, 266] width 13 height 13
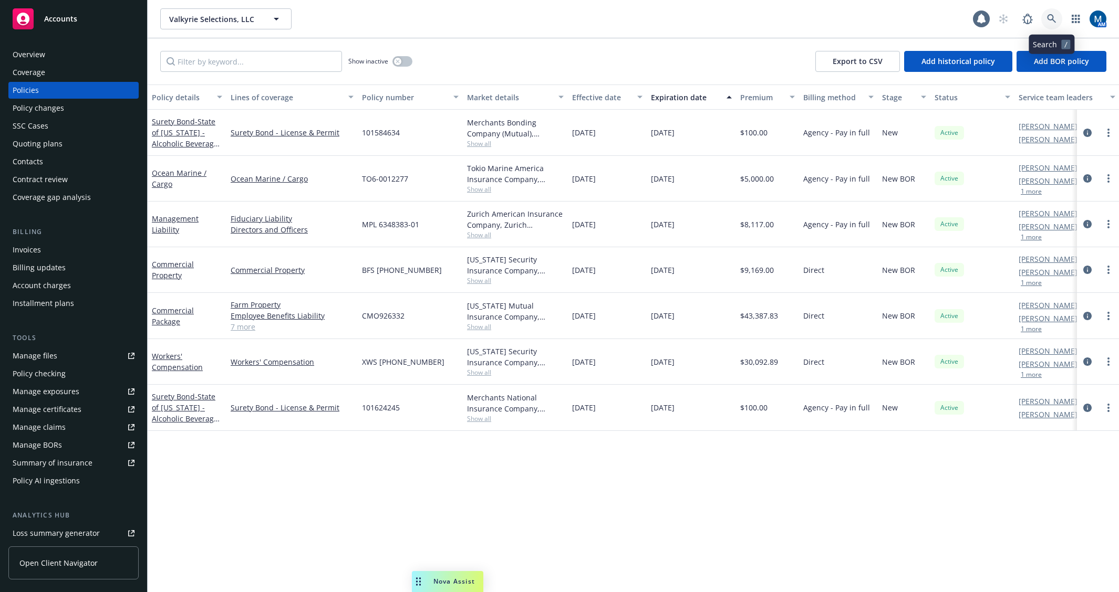
click at [1048, 16] on icon at bounding box center [1051, 18] width 9 height 9
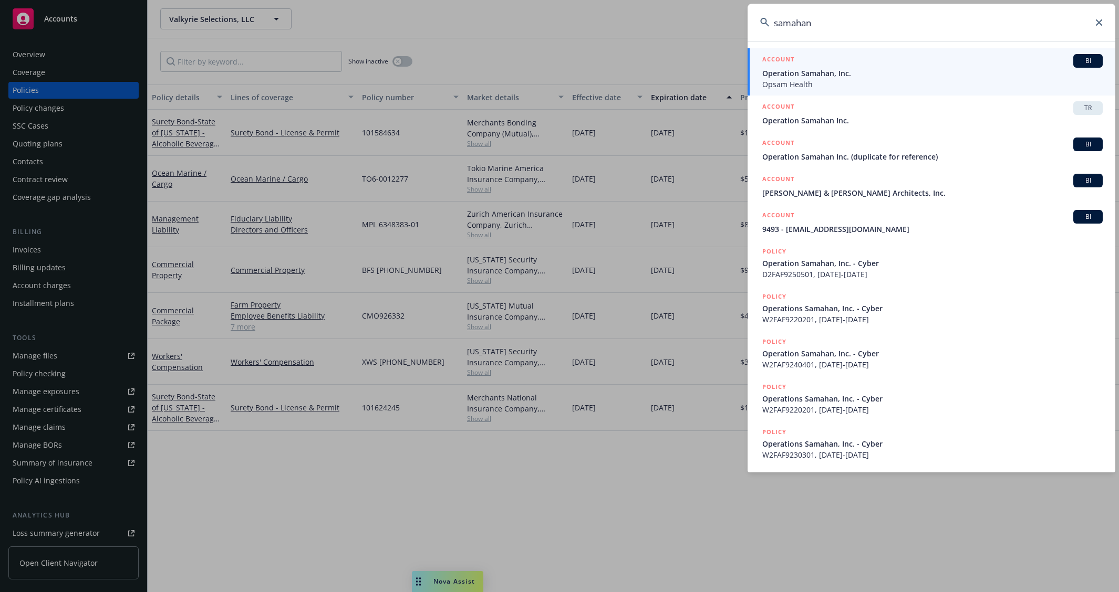
type input "samahan"
click at [845, 79] on span "Opsam Health" at bounding box center [932, 84] width 340 height 11
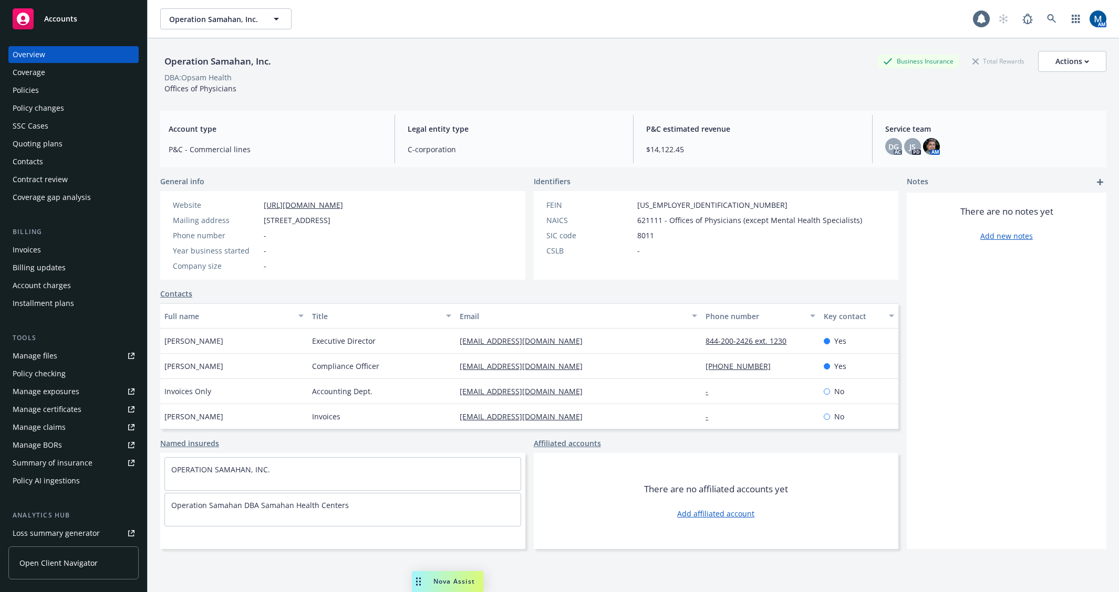
click at [75, 84] on div "Policies" at bounding box center [74, 90] width 122 height 17
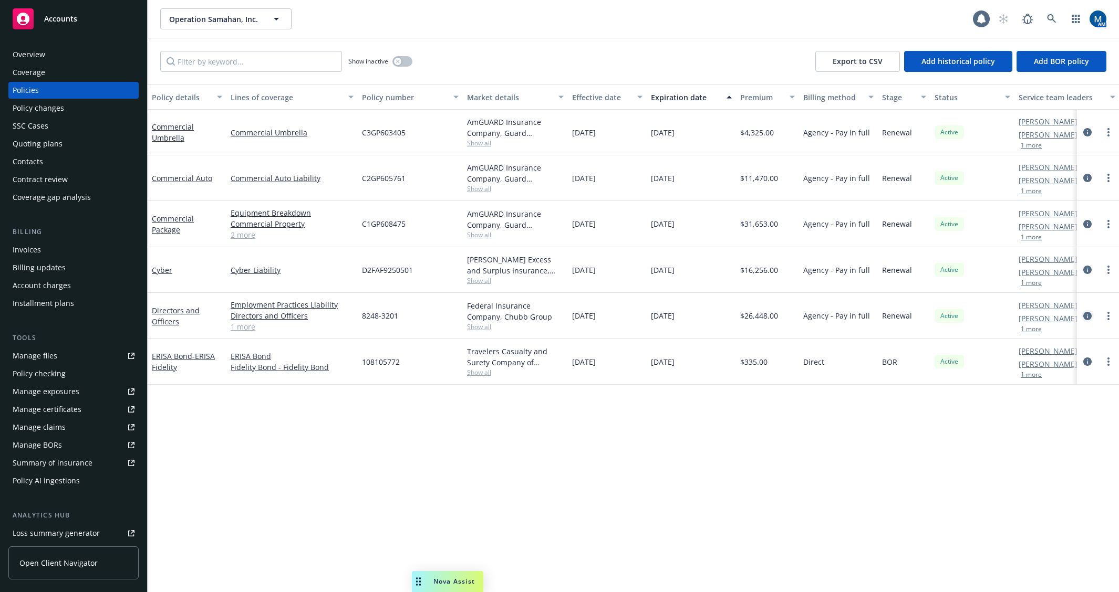
click at [1088, 315] on icon "circleInformation" at bounding box center [1087, 316] width 8 height 8
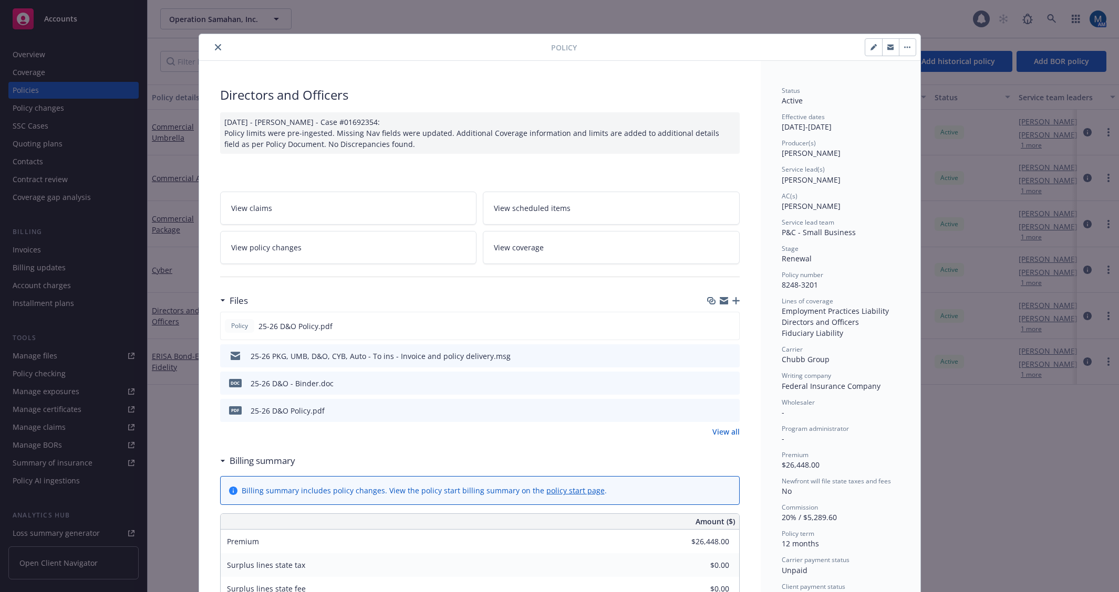
click at [215, 45] on icon "close" at bounding box center [218, 47] width 6 height 6
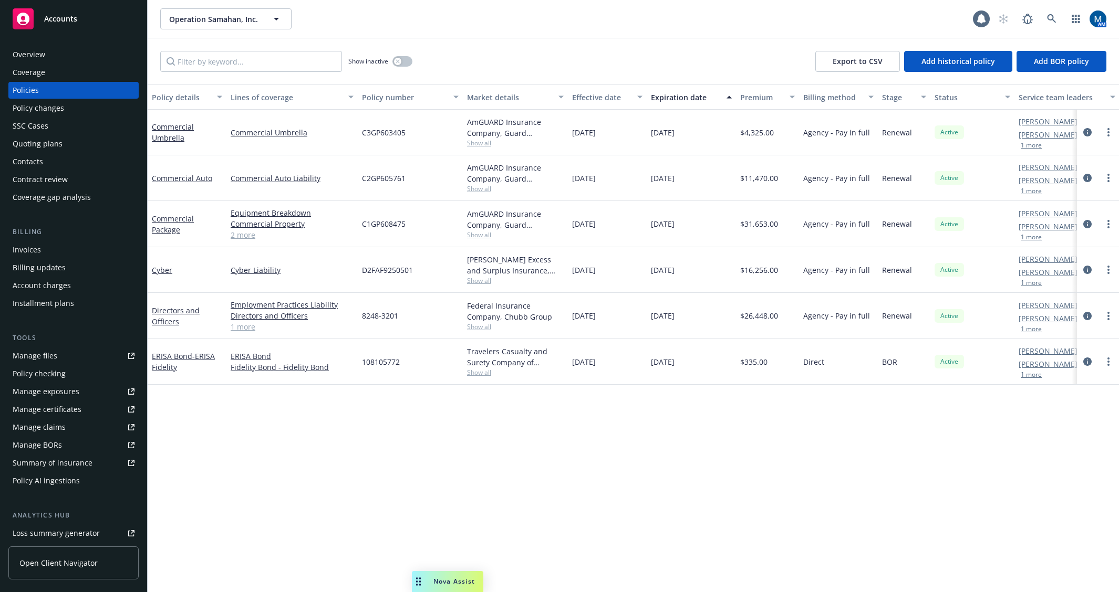
click at [479, 326] on span "Show all" at bounding box center [515, 327] width 97 height 9
click at [400, 61] on icon "button" at bounding box center [398, 61] width 4 height 4
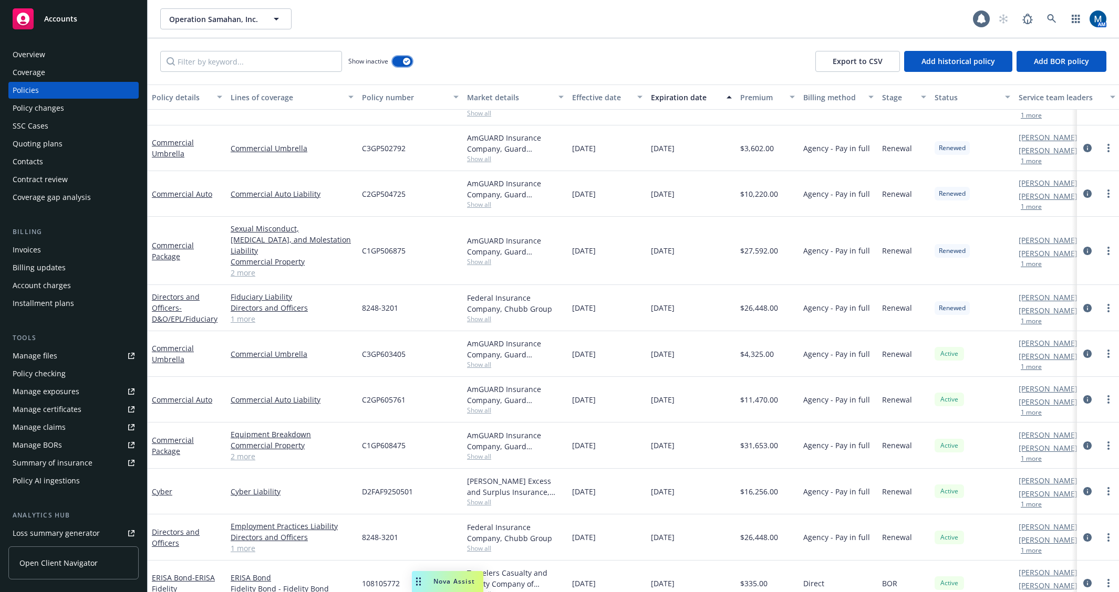
scroll to position [839, 0]
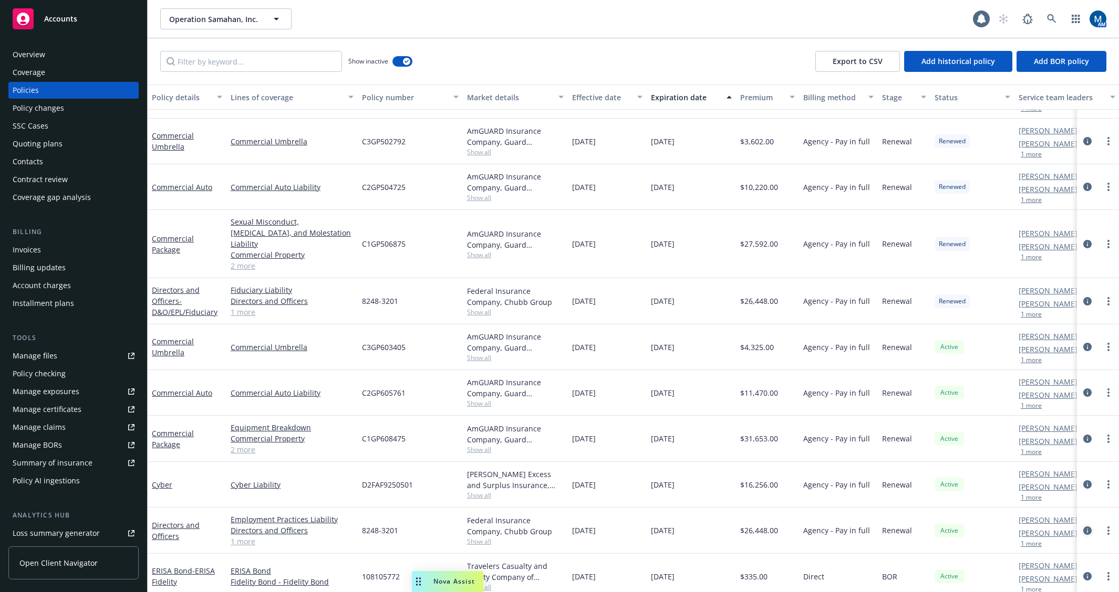
click at [1083, 527] on icon "circleInformation" at bounding box center [1087, 531] width 8 height 8
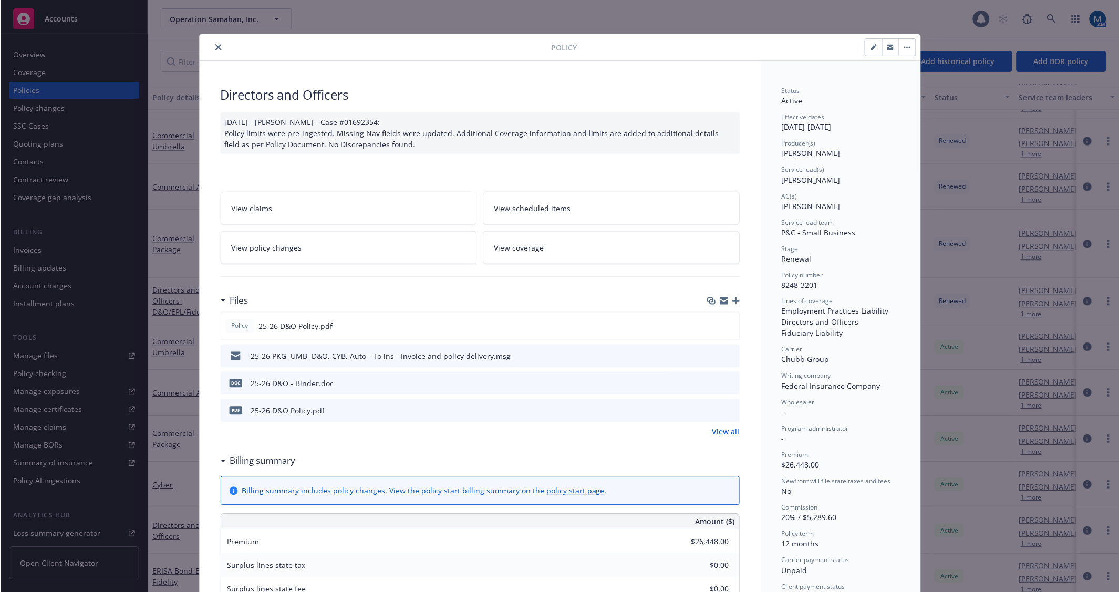
scroll to position [32, 0]
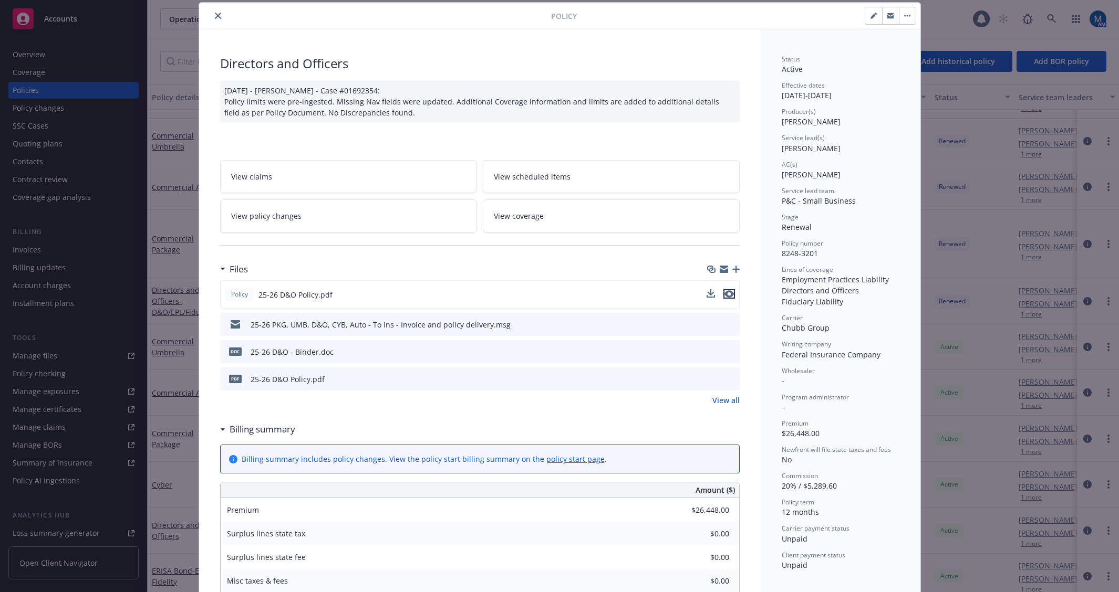
click at [724, 293] on icon "preview file" at bounding box center [728, 293] width 9 height 7
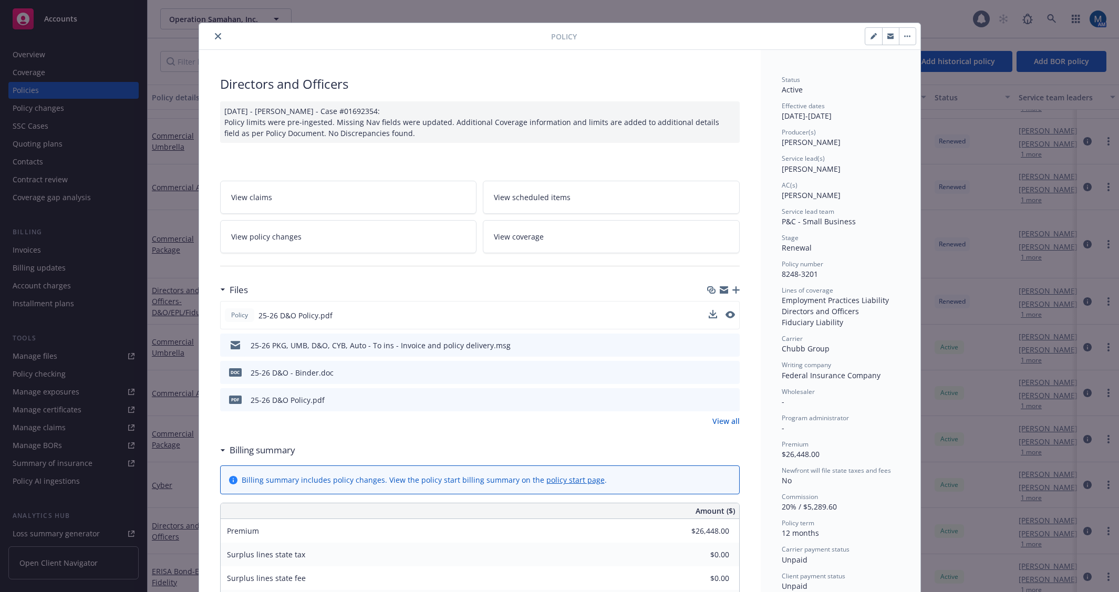
scroll to position [0, 0]
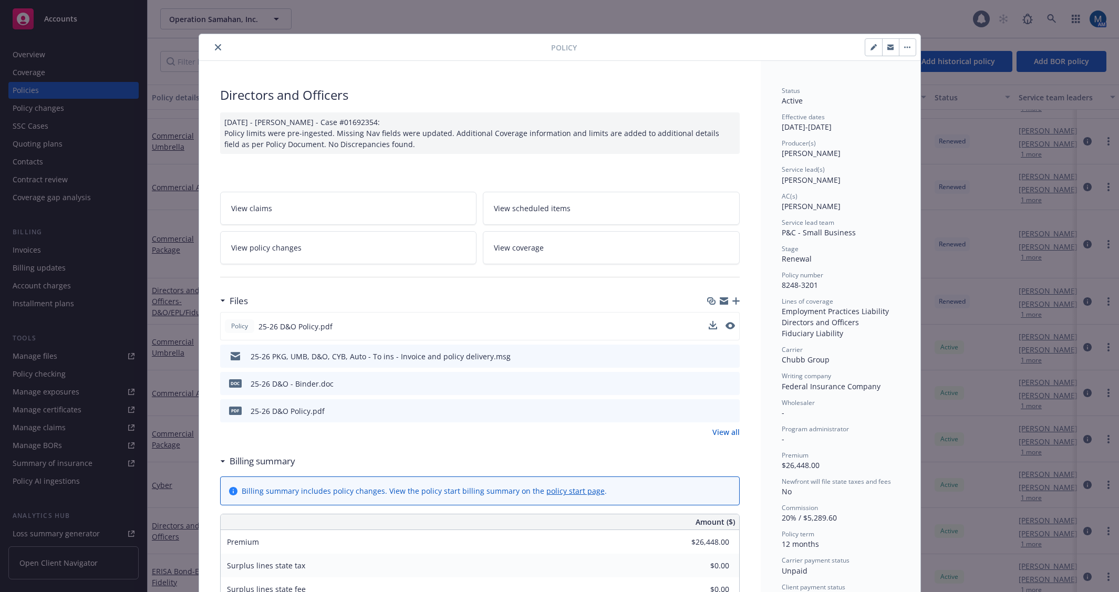
click at [213, 44] on button "close" at bounding box center [218, 47] width 13 height 13
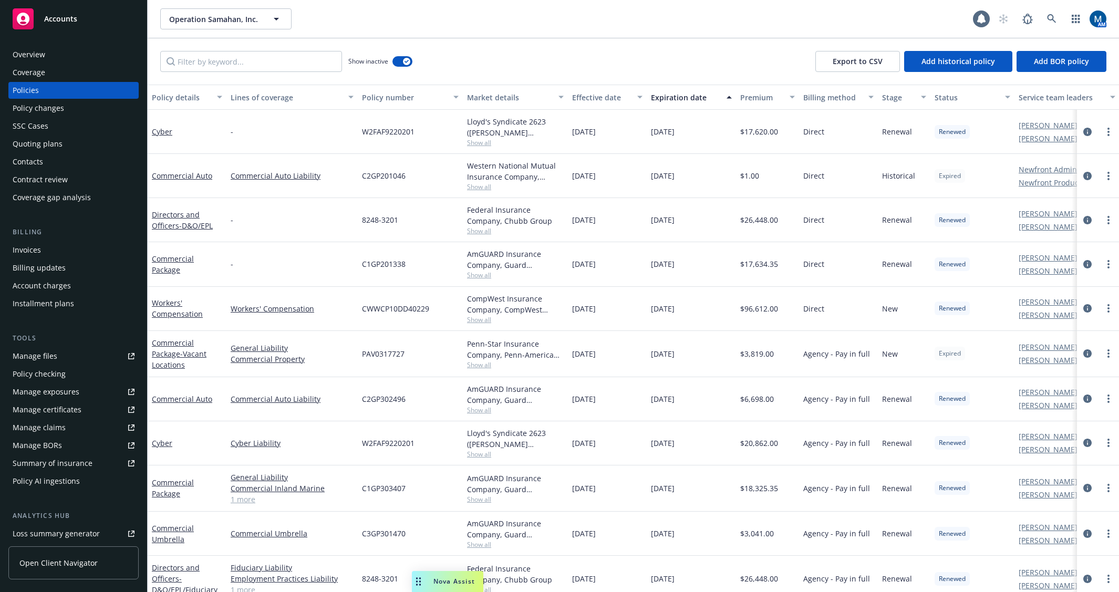
click at [487, 47] on div "Show inactive Export to CSV Add historical policy Add BOR policy" at bounding box center [633, 61] width 971 height 46
click at [1049, 13] on link at bounding box center [1051, 18] width 21 height 21
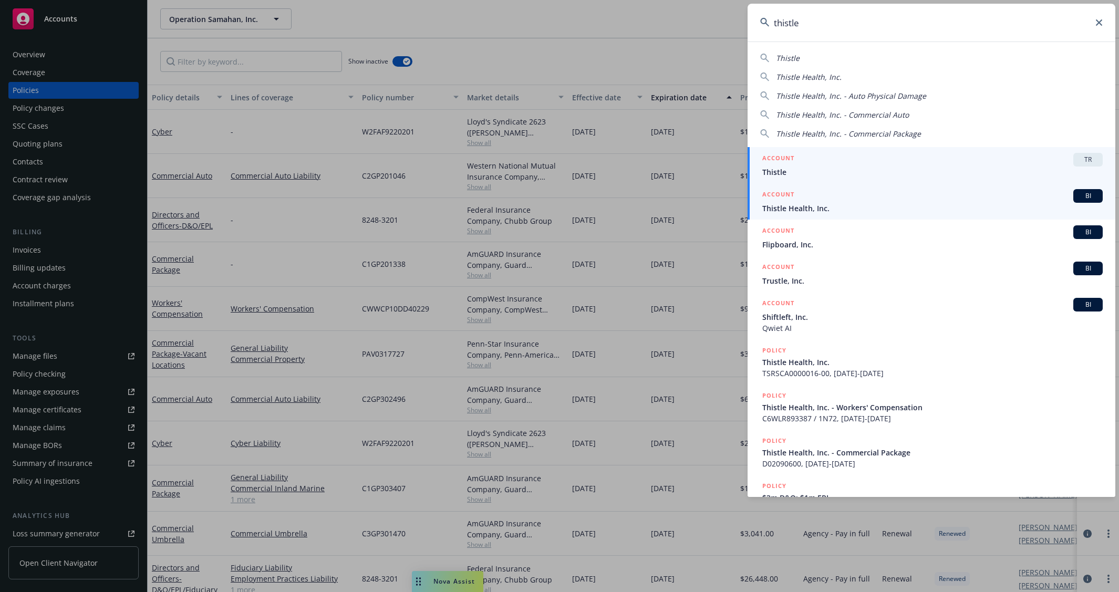
type input "thistle"
click at [855, 214] on link "ACCOUNT BI Thistle Health, Inc." at bounding box center [931, 201] width 368 height 36
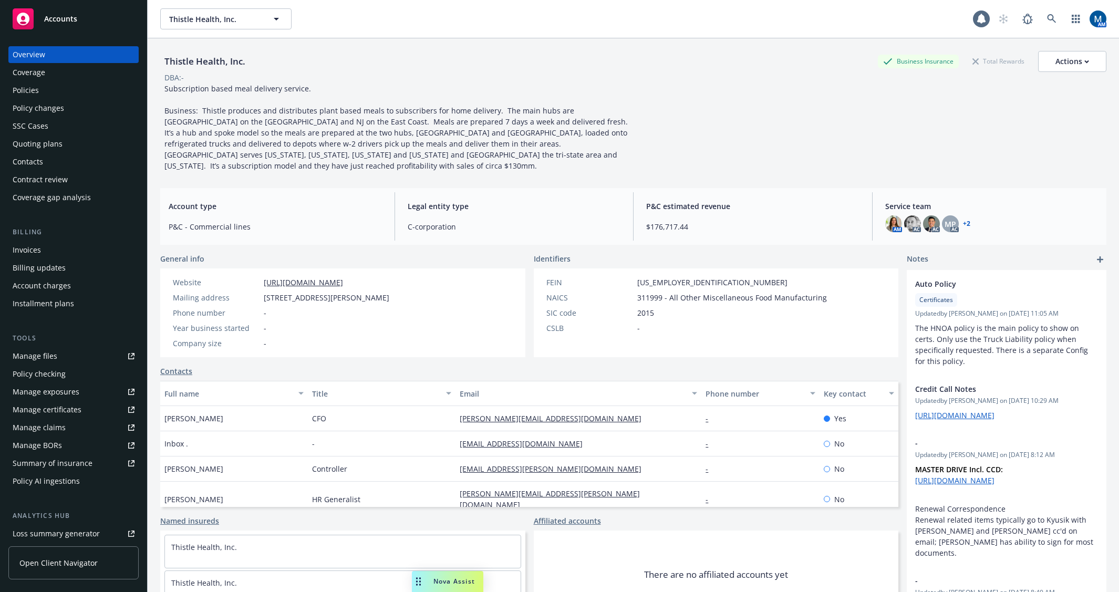
click at [45, 95] on div "Policies" at bounding box center [74, 90] width 122 height 17
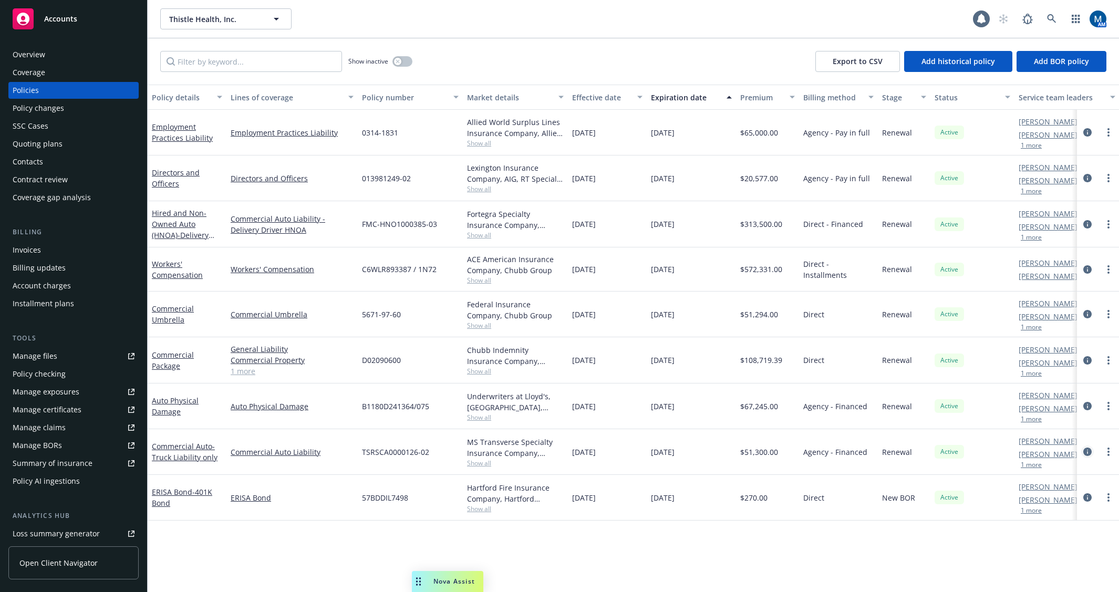
click at [1090, 450] on icon "circleInformation" at bounding box center [1087, 452] width 8 height 8
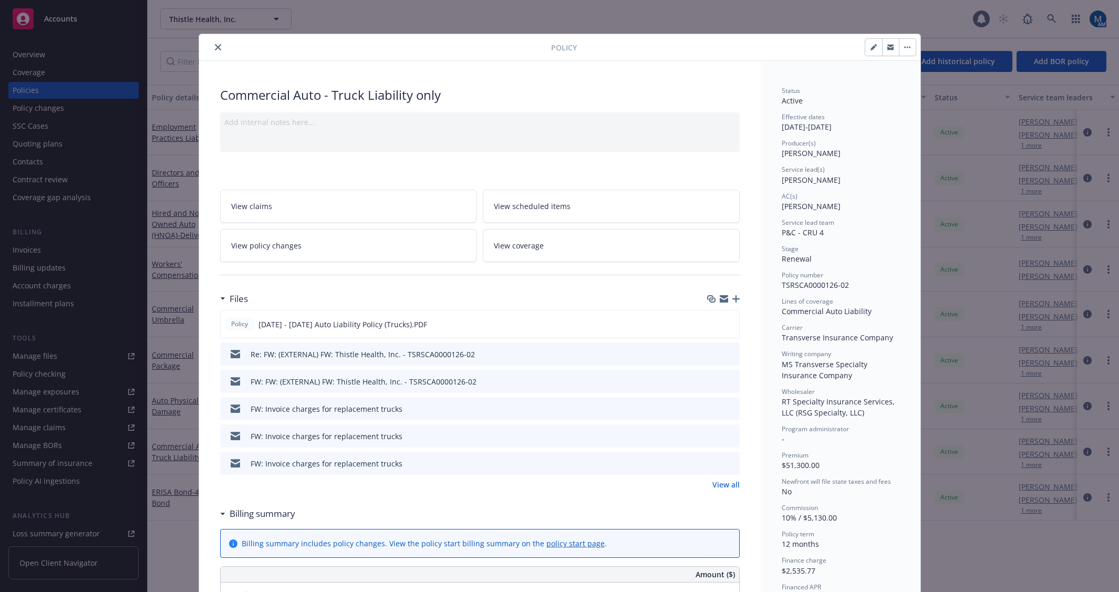
click at [280, 249] on span "View policy changes" at bounding box center [266, 245] width 70 height 11
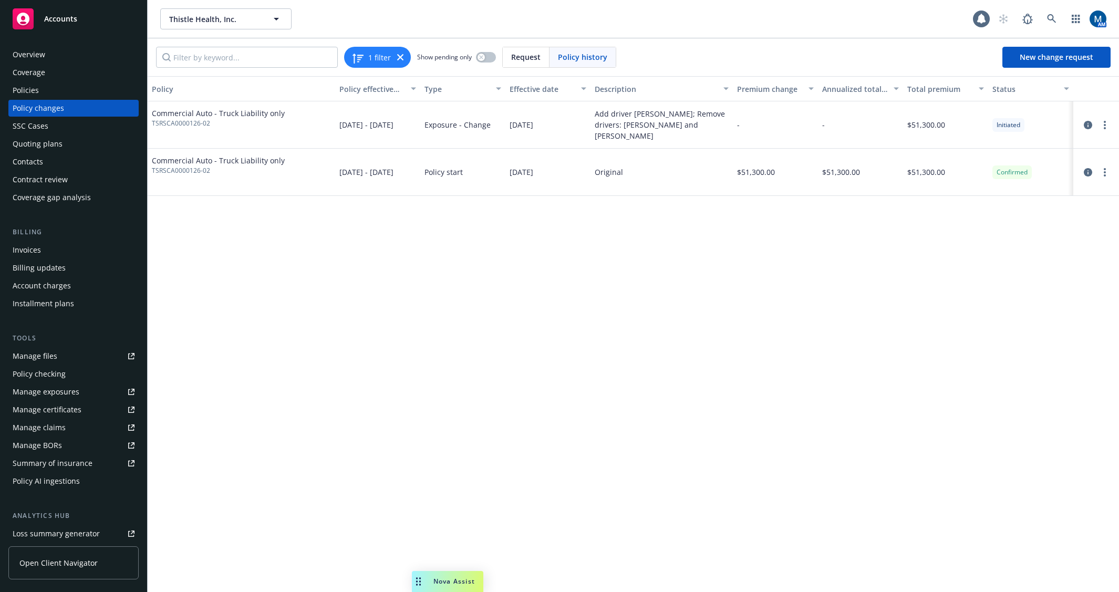
click at [57, 94] on div "Policies" at bounding box center [74, 90] width 122 height 17
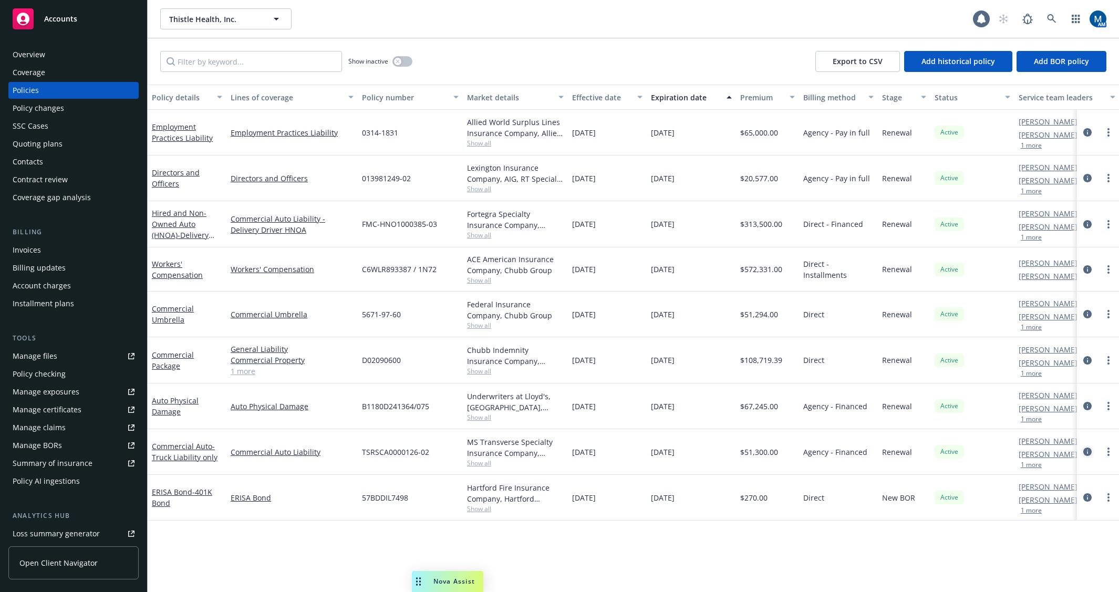
click at [1088, 452] on icon "circleInformation" at bounding box center [1087, 452] width 8 height 8
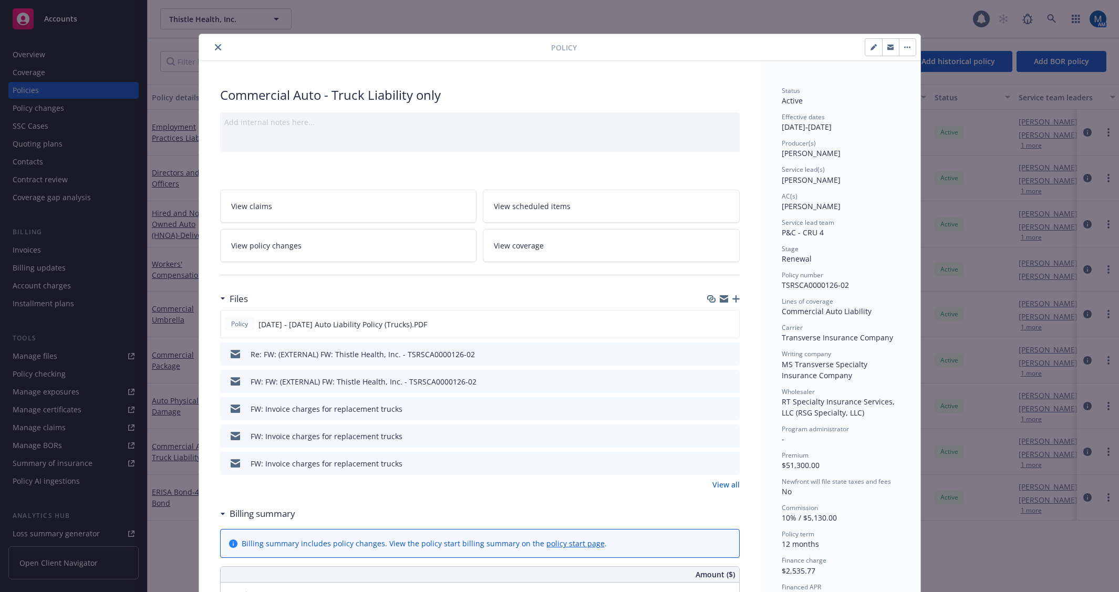
scroll to position [32, 0]
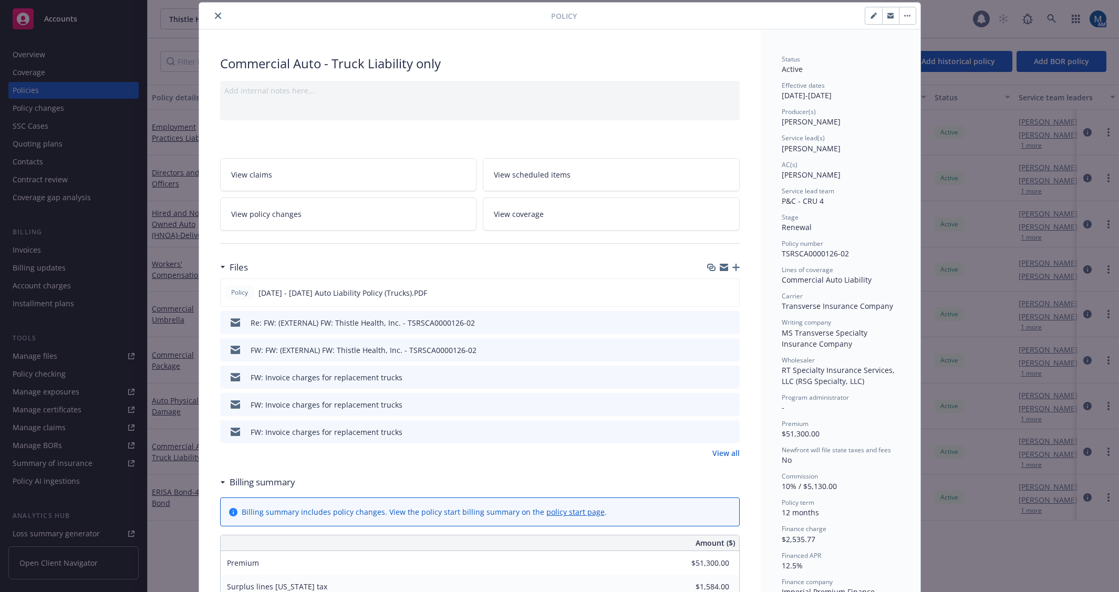
click at [723, 454] on link "View all" at bounding box center [725, 453] width 27 height 11
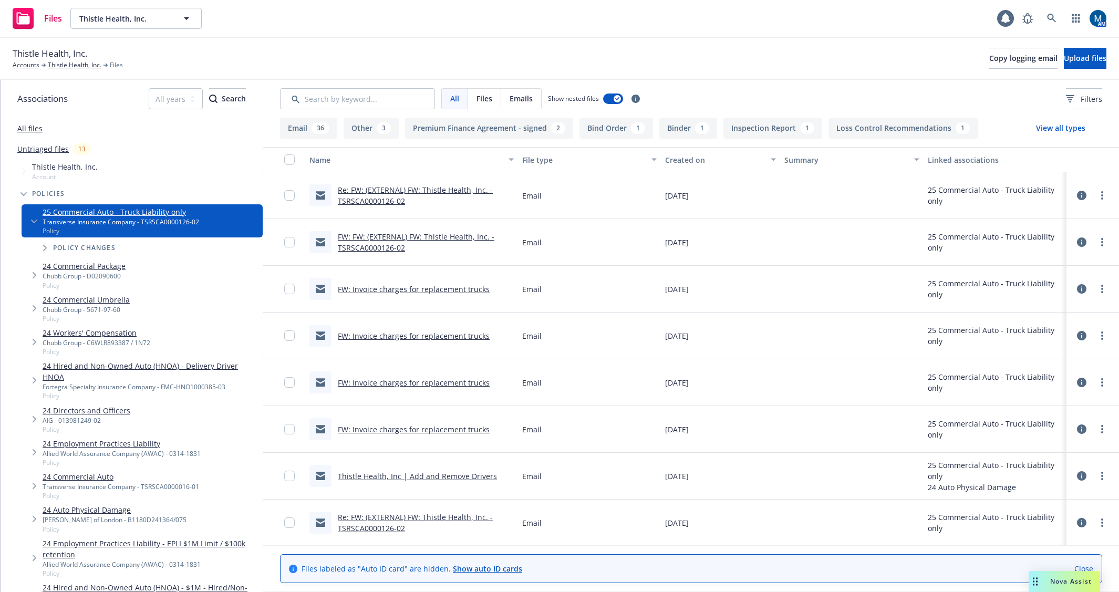
click at [403, 193] on link "Re: FW: (EXTERNAL) FW: Thistle Health, Inc. - TSRSCA0000126-02" at bounding box center [415, 195] width 155 height 21
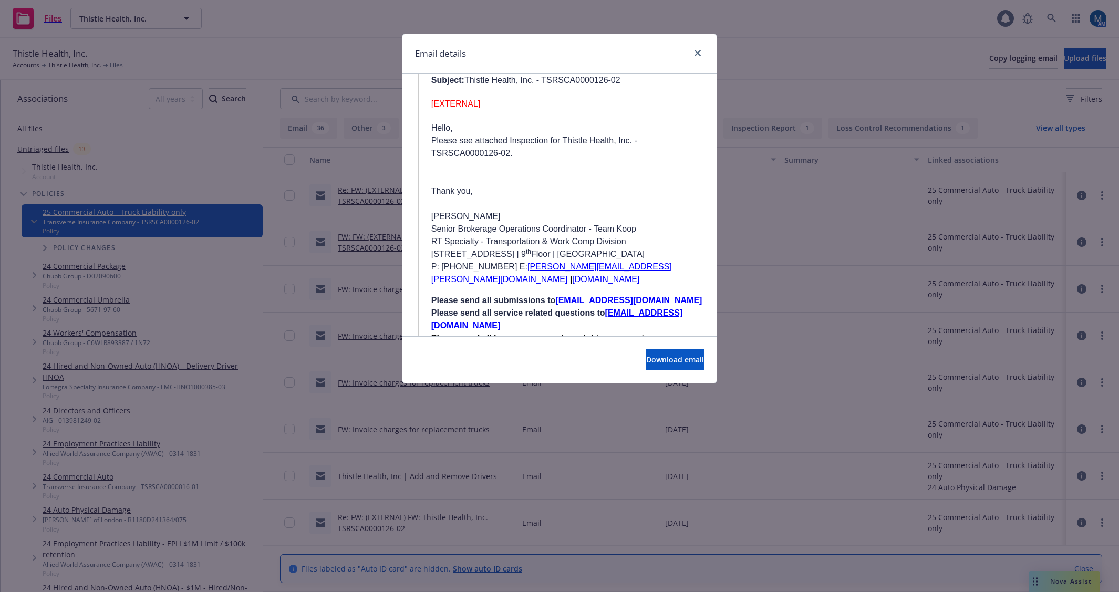
scroll to position [4548, 0]
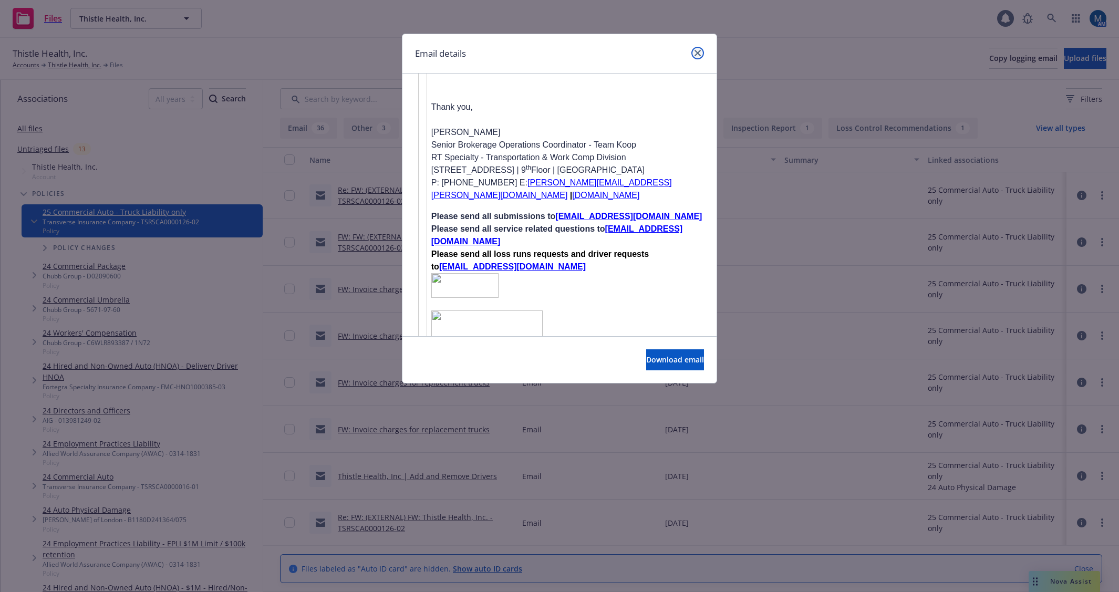
click at [703, 50] on link "close" at bounding box center [697, 53] width 13 height 13
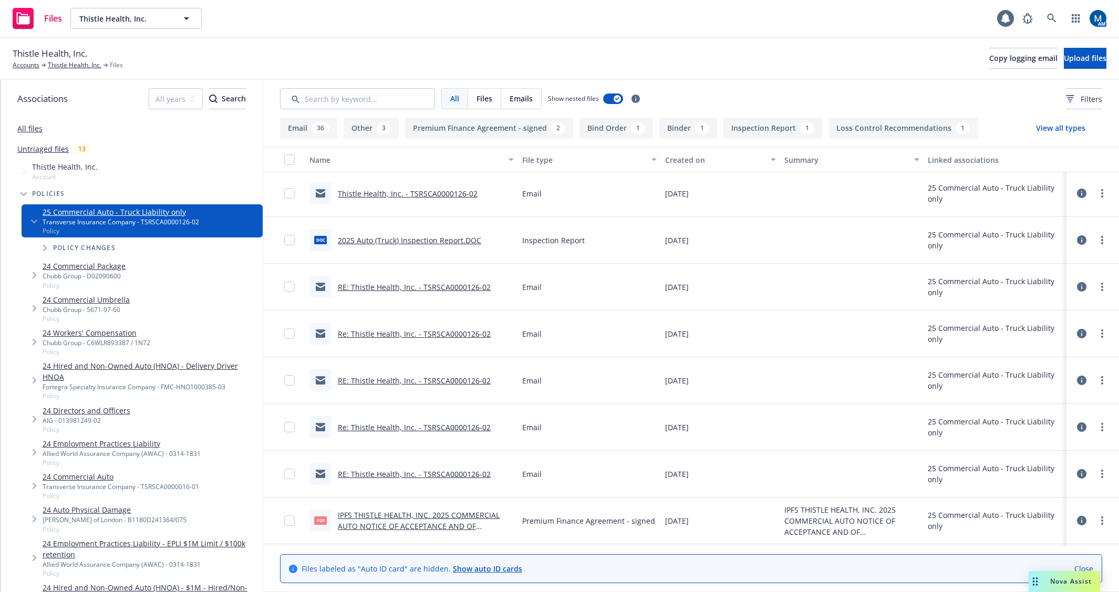
scroll to position [840, 0]
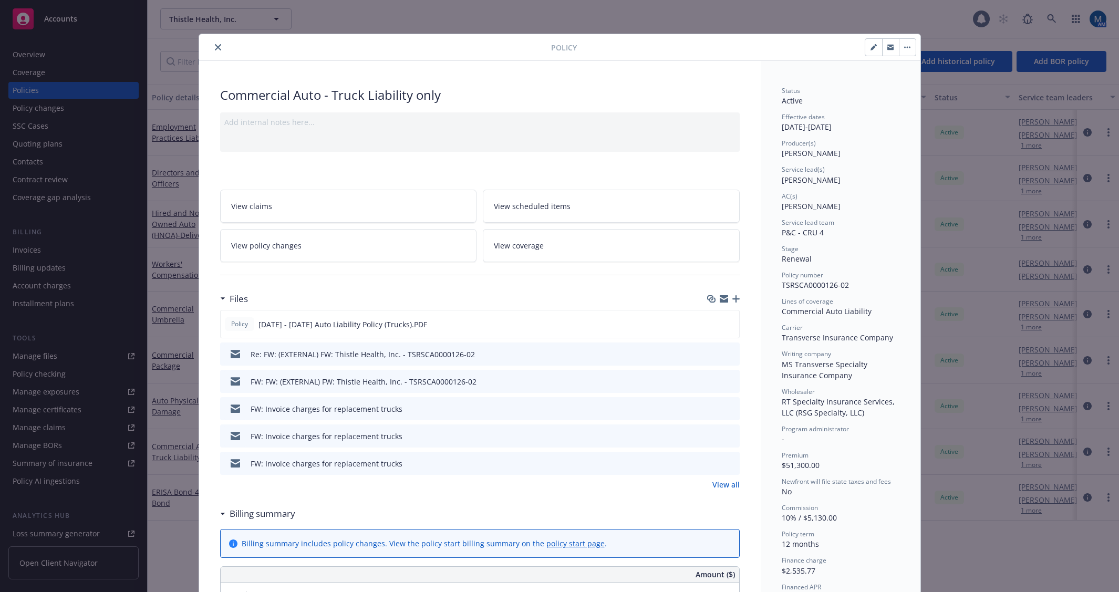
click at [215, 47] on icon "close" at bounding box center [218, 47] width 6 height 6
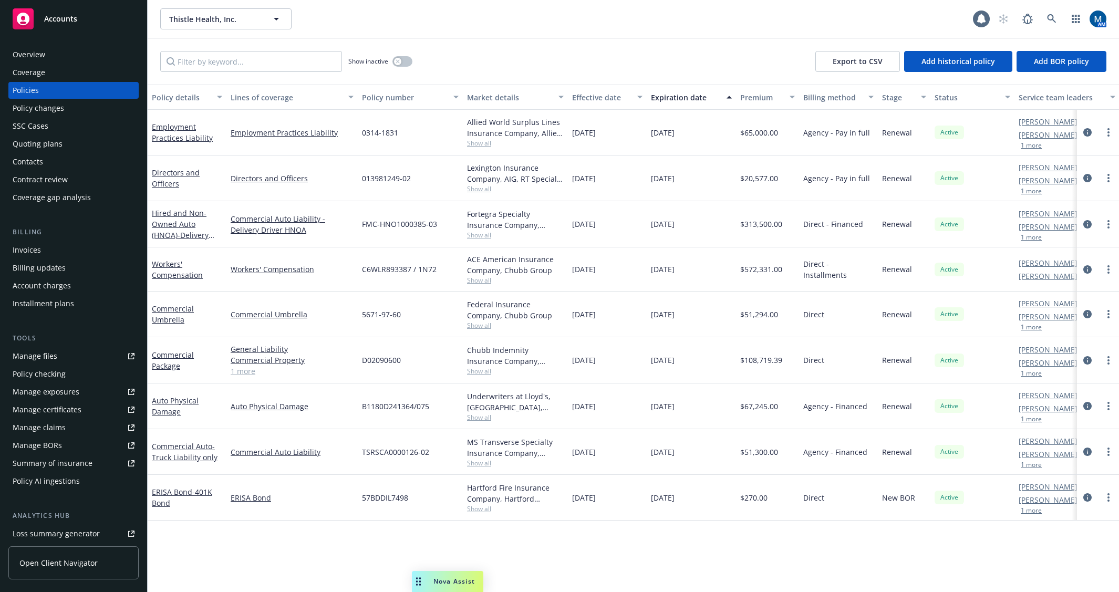
click at [515, 12] on div "Thistle Health, Inc. Thistle Health, Inc." at bounding box center [566, 18] width 813 height 21
click at [1052, 20] on icon at bounding box center [1051, 18] width 9 height 9
click at [75, 9] on div "Accounts" at bounding box center [74, 18] width 122 height 21
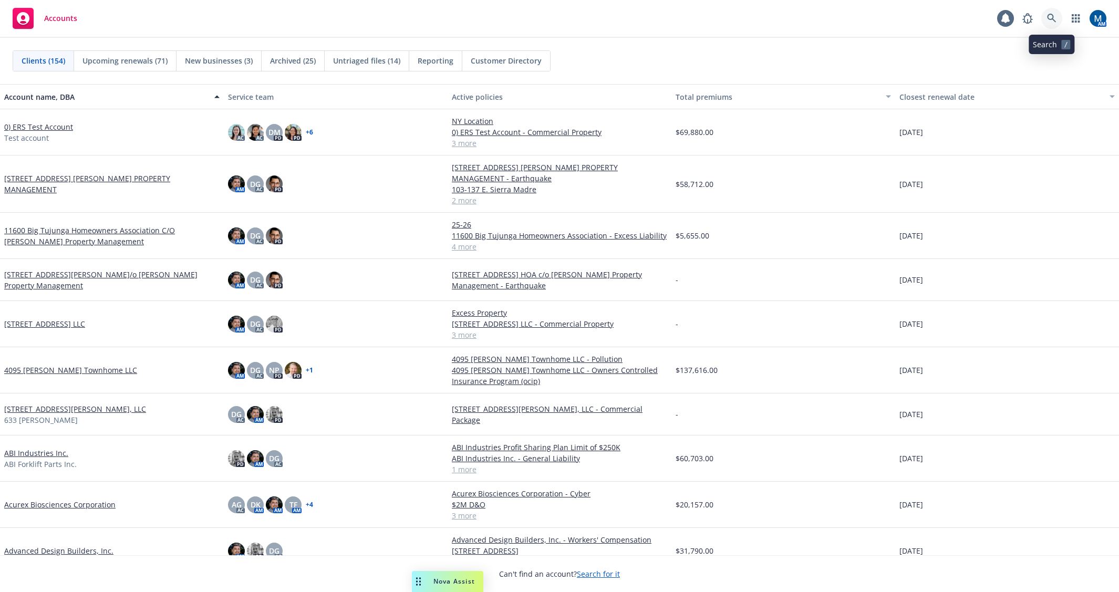
click at [1048, 20] on icon at bounding box center [1051, 18] width 9 height 9
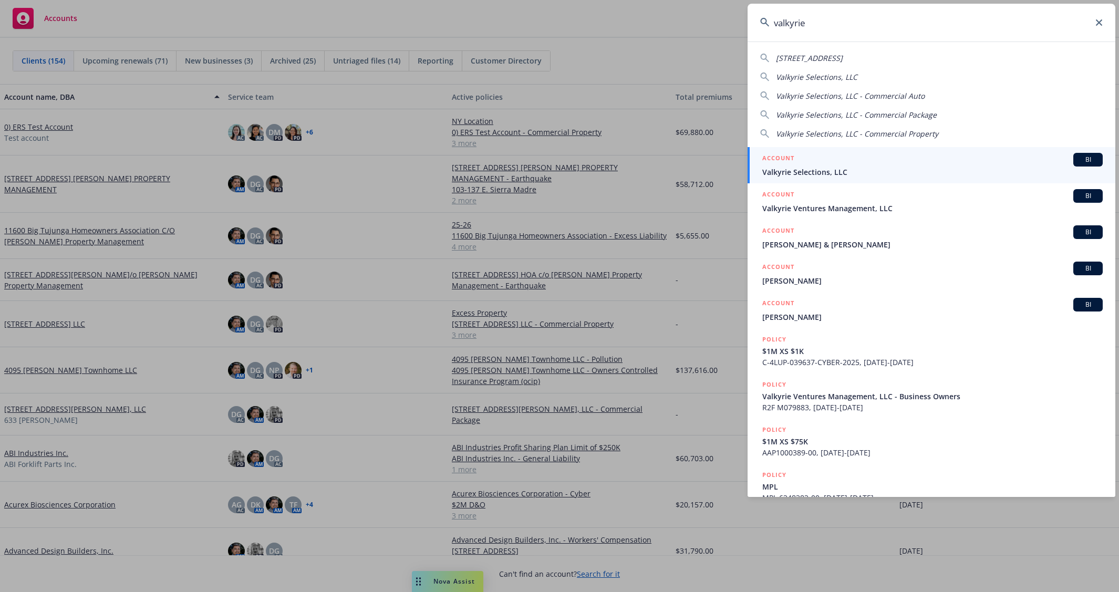
type input "valkyrie"
click at [888, 168] on span "Valkyrie Selections, LLC" at bounding box center [932, 172] width 340 height 11
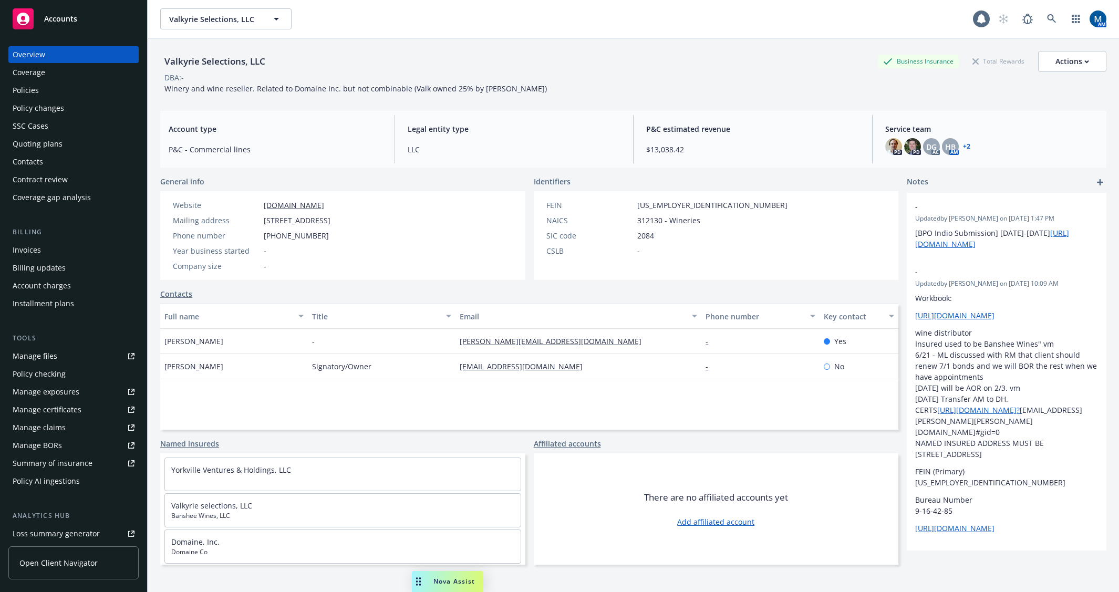
click at [49, 95] on div "Policies" at bounding box center [74, 90] width 122 height 17
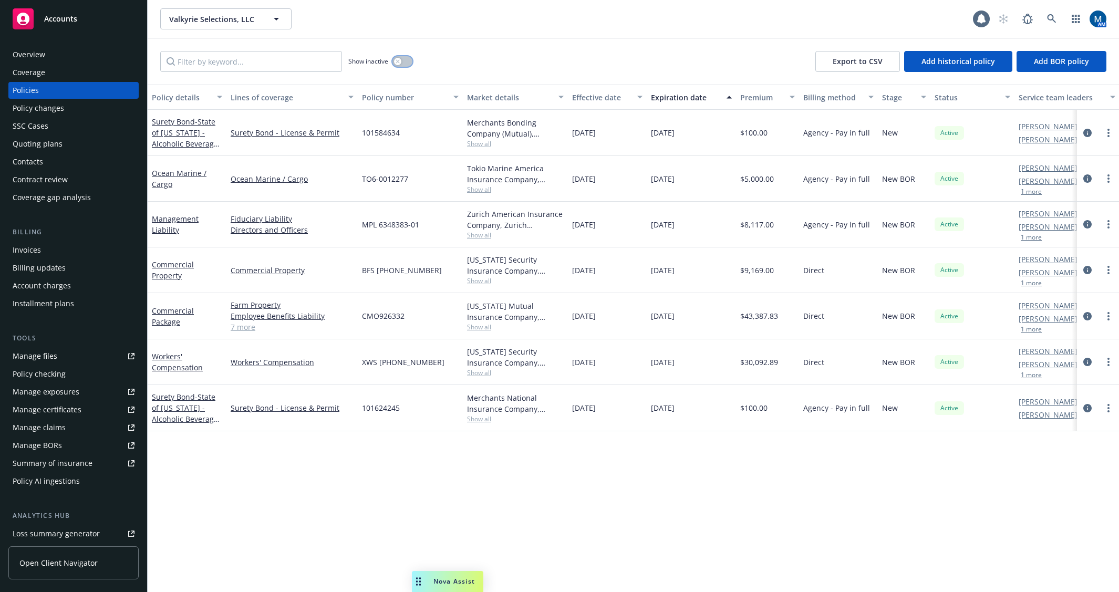
click at [408, 61] on button "button" at bounding box center [402, 61] width 20 height 11
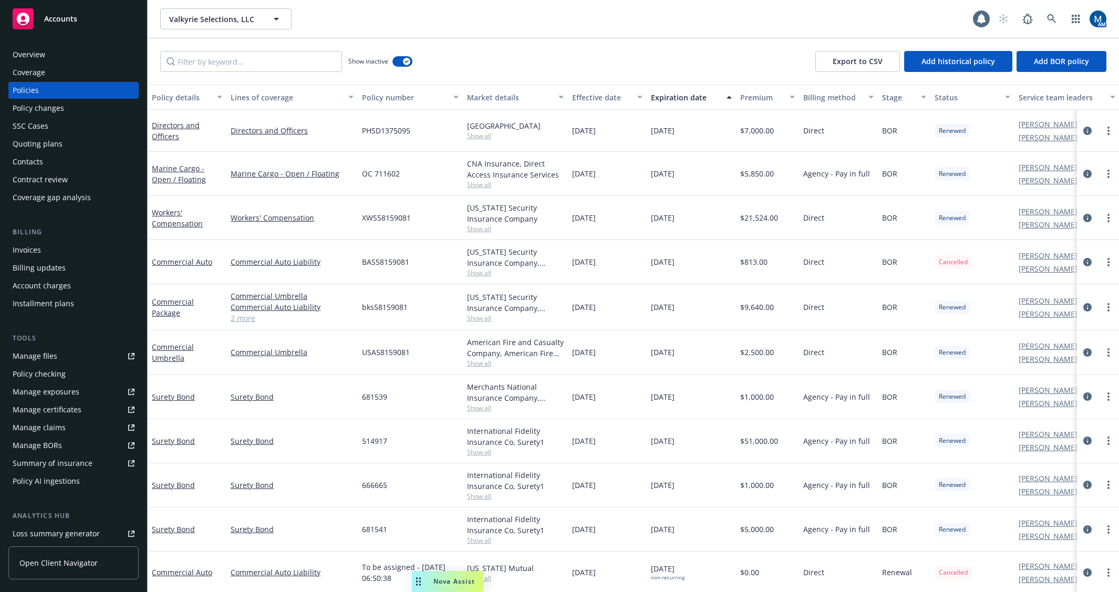
click at [718, 56] on div "Show inactive Export to CSV Add historical policy Add BOR policy" at bounding box center [633, 61] width 971 height 46
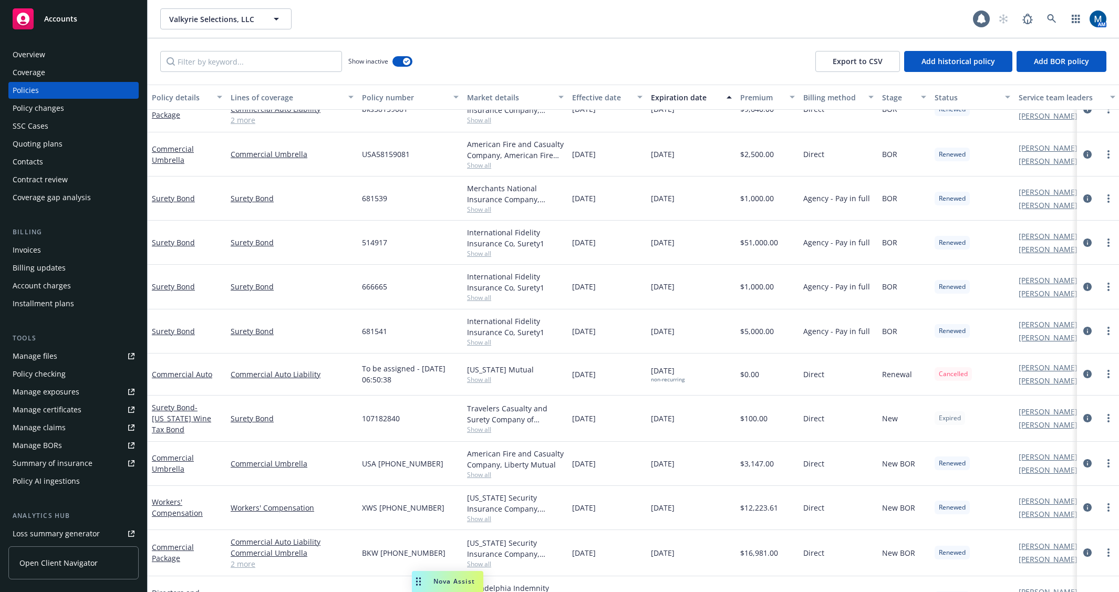
scroll to position [210, 0]
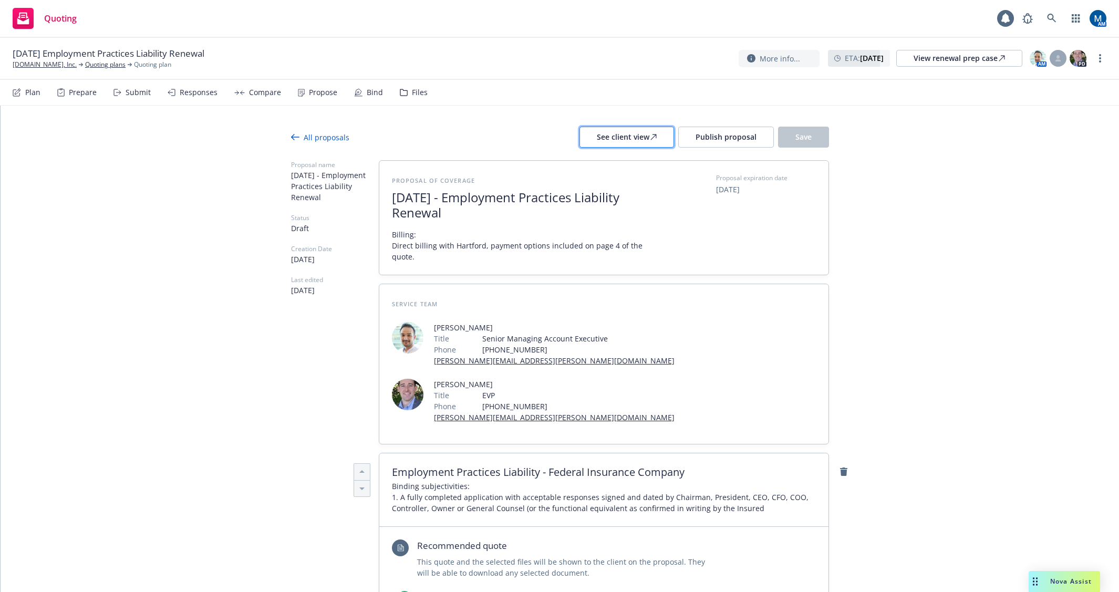
click at [605, 135] on div "See client view" at bounding box center [627, 137] width 60 height 20
type textarea "x"
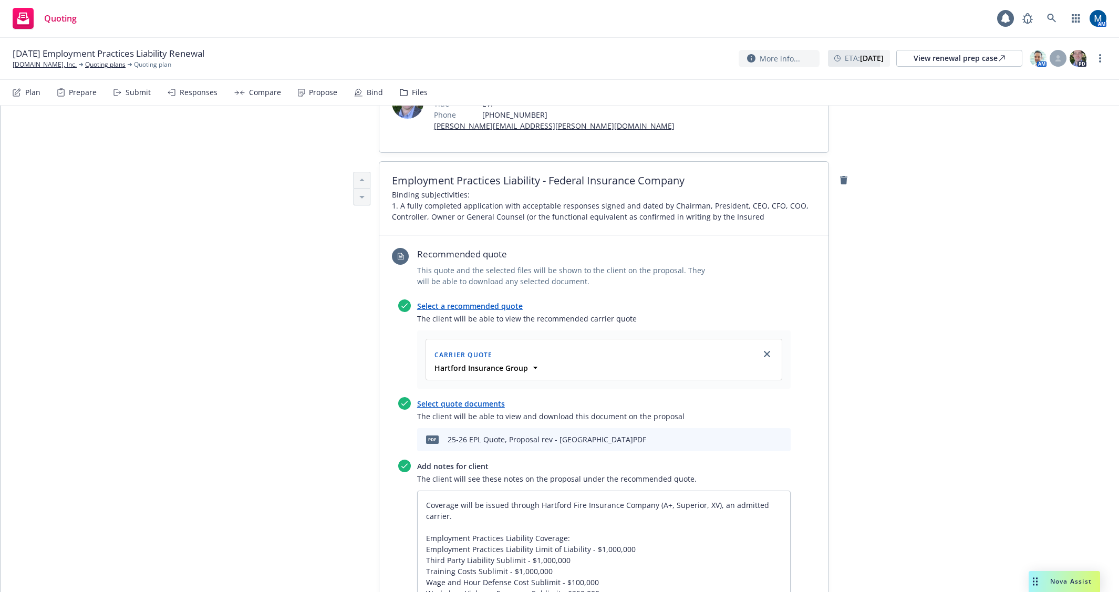
scroll to position [315, 0]
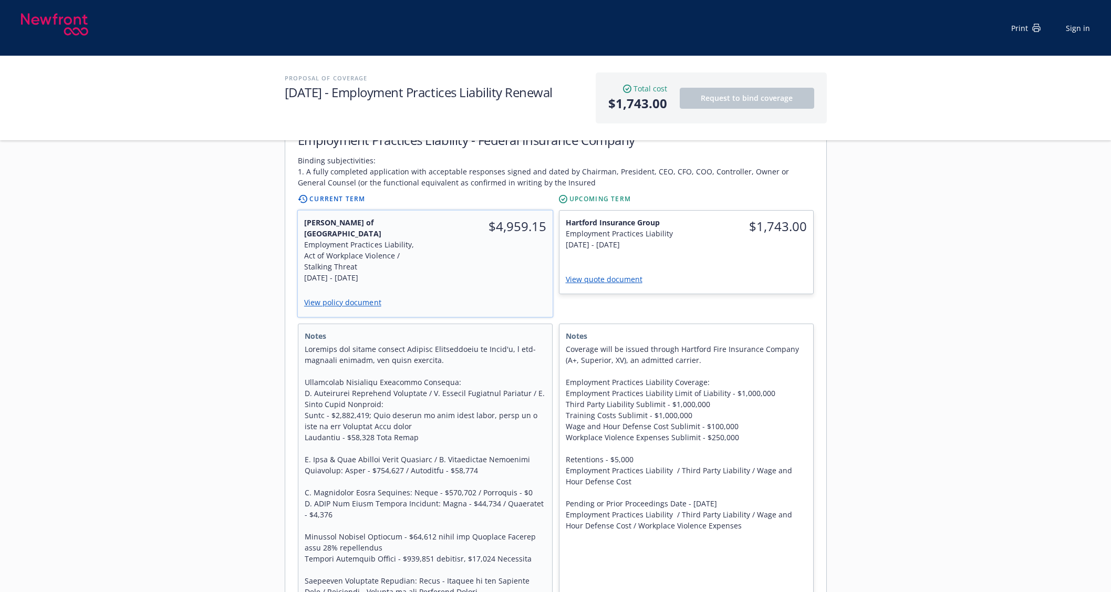
scroll to position [263, 0]
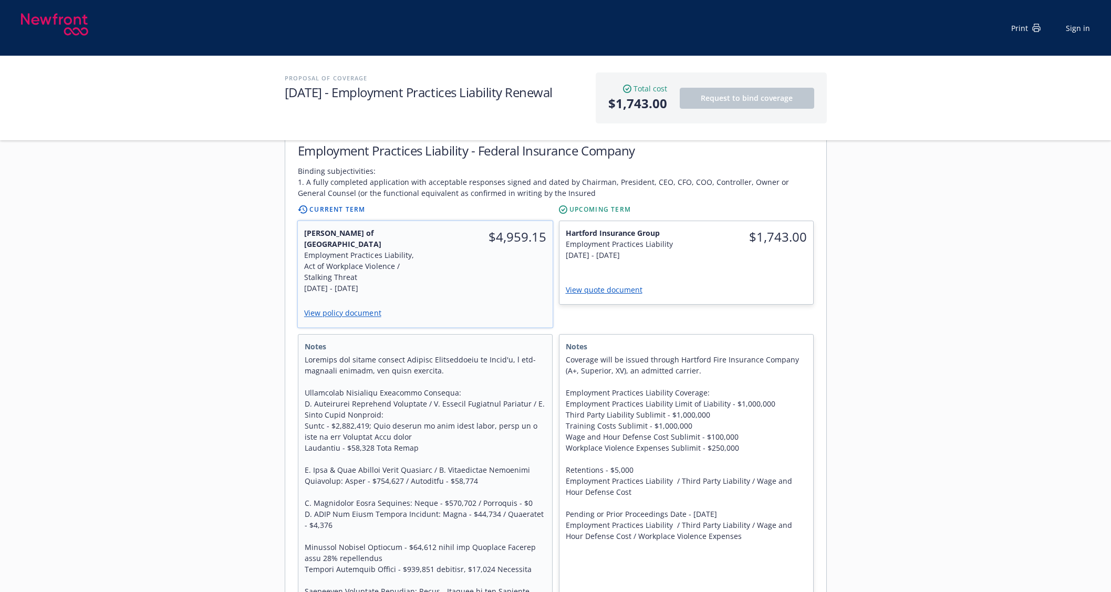
click at [340, 308] on link "View policy document" at bounding box center [347, 313] width 86 height 10
